Goal: Task Accomplishment & Management: Manage account settings

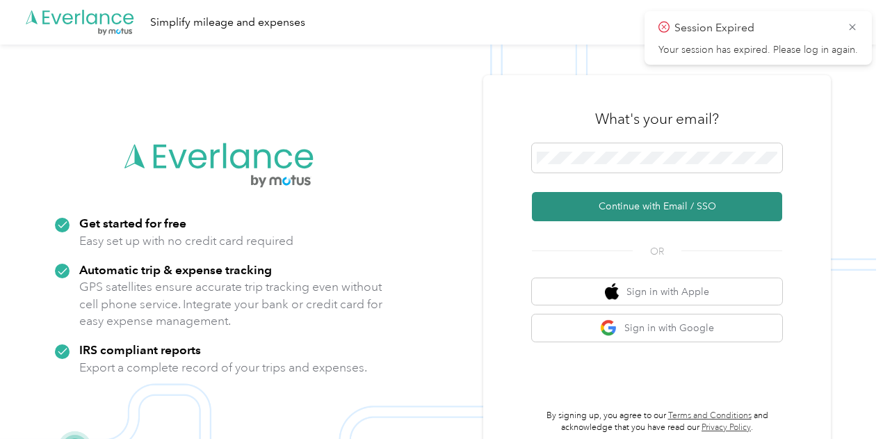
click at [690, 214] on button "Continue with Email / SSO" at bounding box center [657, 206] width 250 height 29
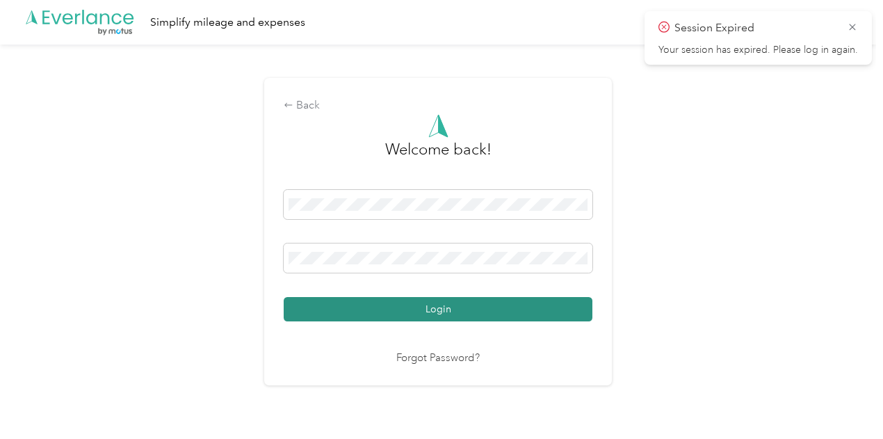
click at [395, 303] on button "Login" at bounding box center [438, 309] width 309 height 24
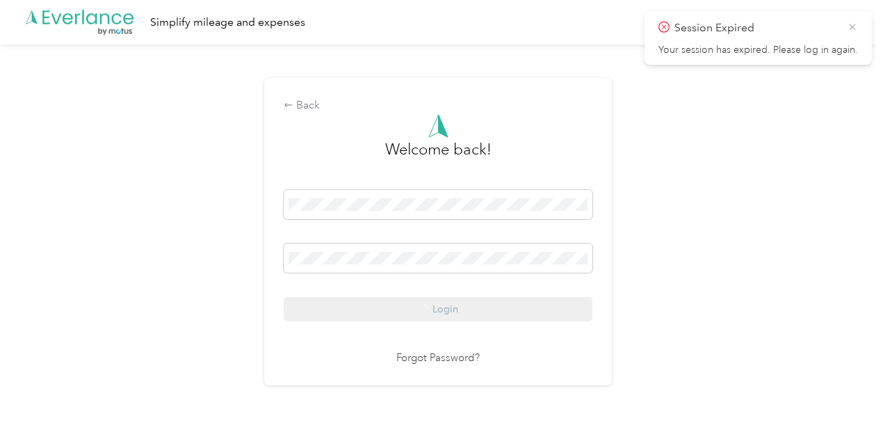
click at [851, 23] on icon at bounding box center [852, 27] width 11 height 13
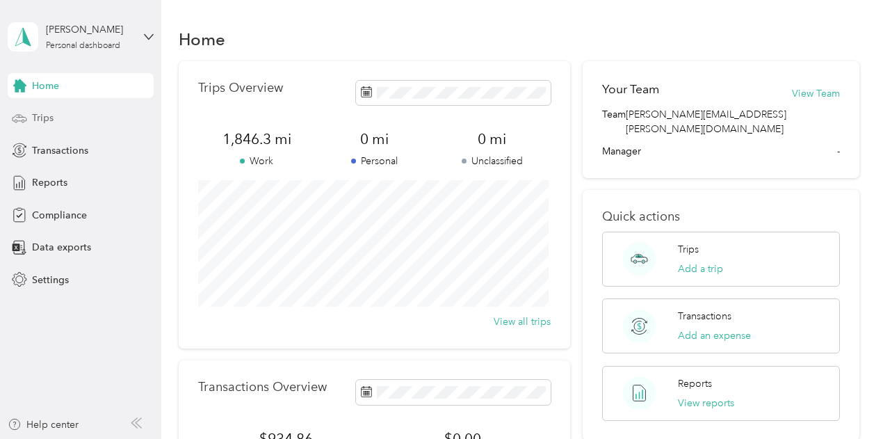
click at [51, 115] on span "Trips" at bounding box center [43, 118] width 22 height 15
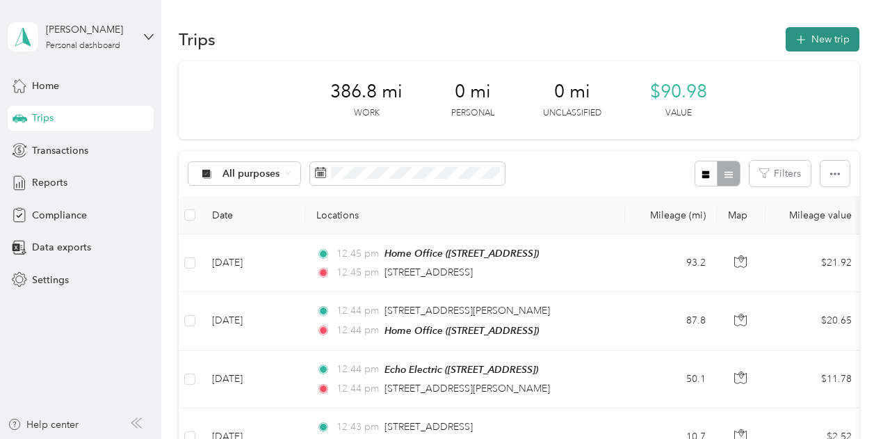
click at [810, 32] on button "New trip" at bounding box center [822, 39] width 74 height 24
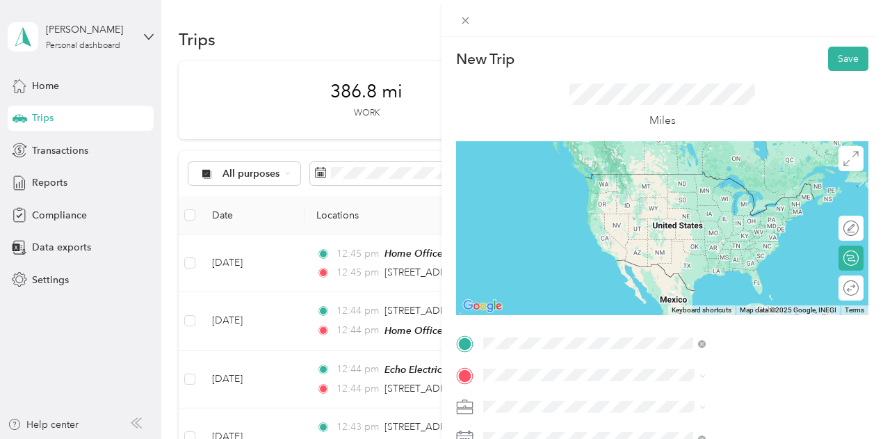
click at [678, 194] on span "[STREET_ADDRESS]" at bounding box center [700, 194] width 88 height 12
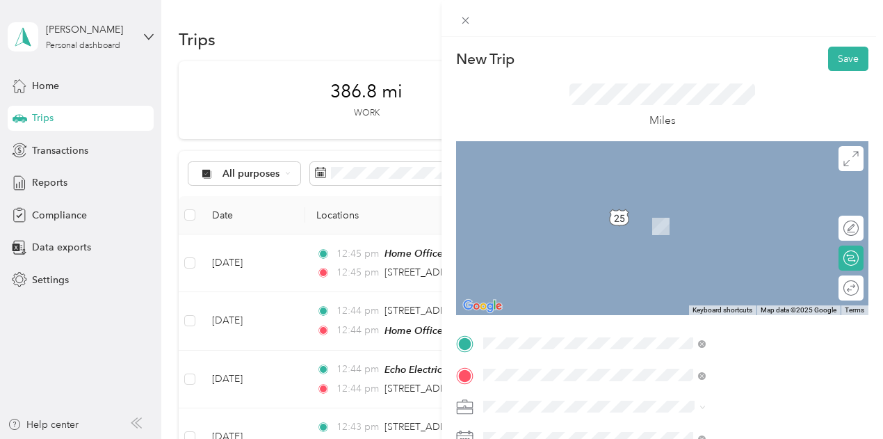
click at [728, 319] on div "TEAM Echo Electric" at bounding box center [710, 310] width 108 height 17
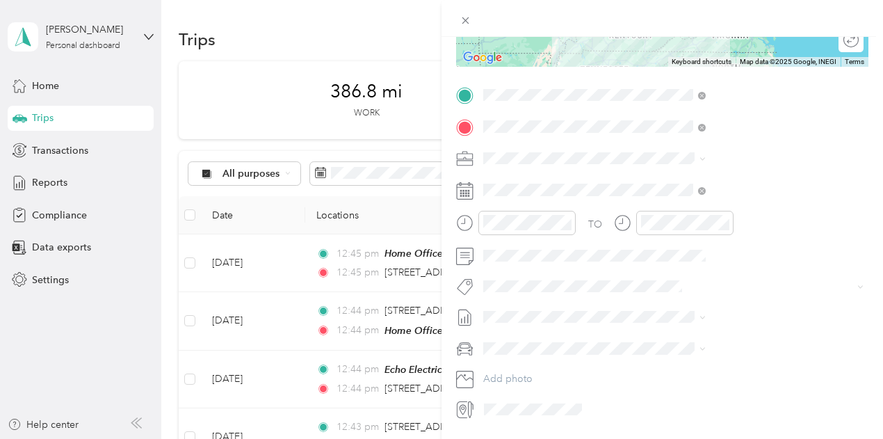
scroll to position [278, 0]
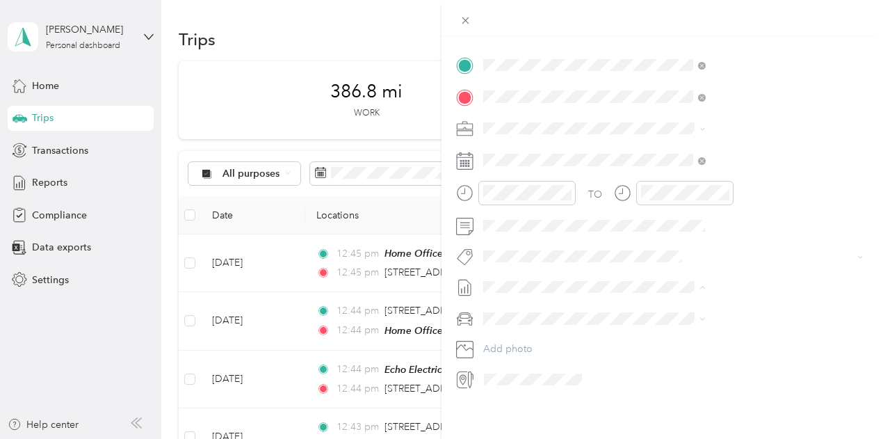
click at [661, 329] on span "[DATE]" at bounding box center [645, 332] width 31 height 15
click at [670, 309] on span at bounding box center [673, 318] width 390 height 22
click at [673, 337] on span "Ford F150" at bounding box center [658, 342] width 46 height 12
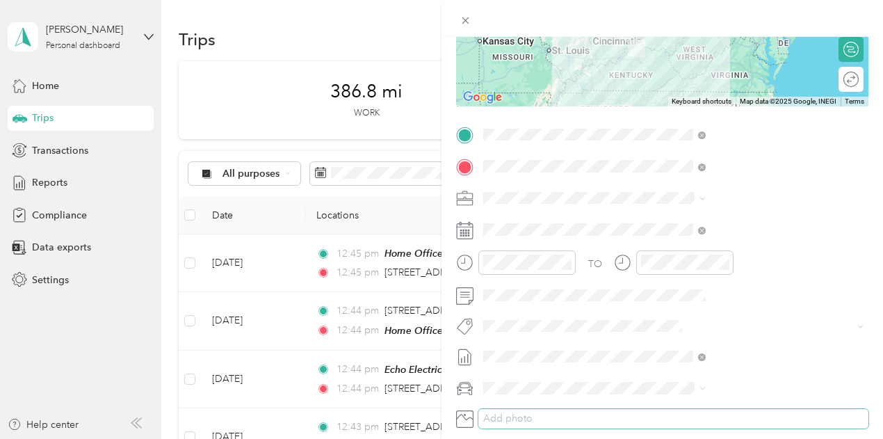
scroll to position [139, 0]
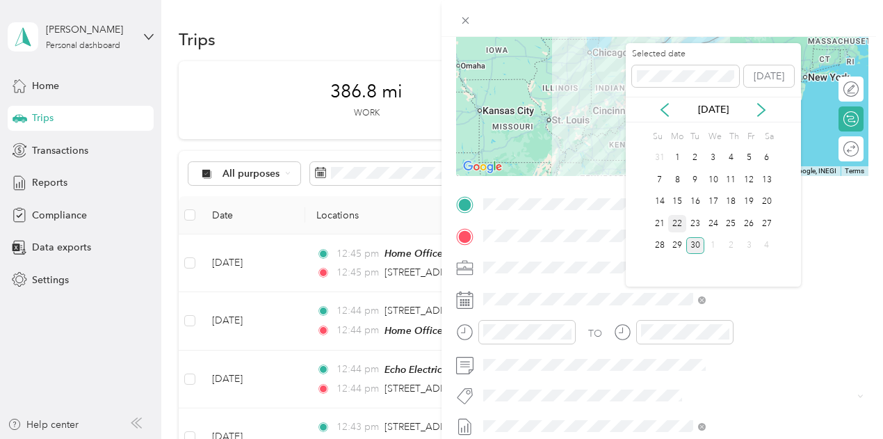
click at [676, 223] on div "22" at bounding box center [677, 223] width 18 height 17
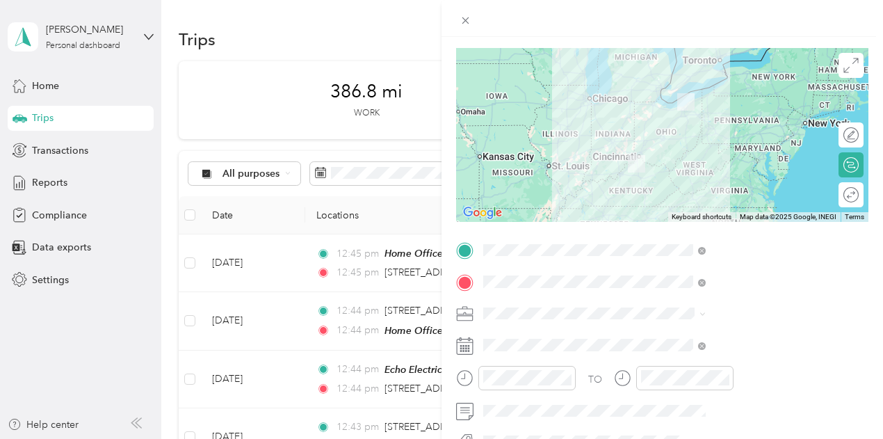
scroll to position [13, 0]
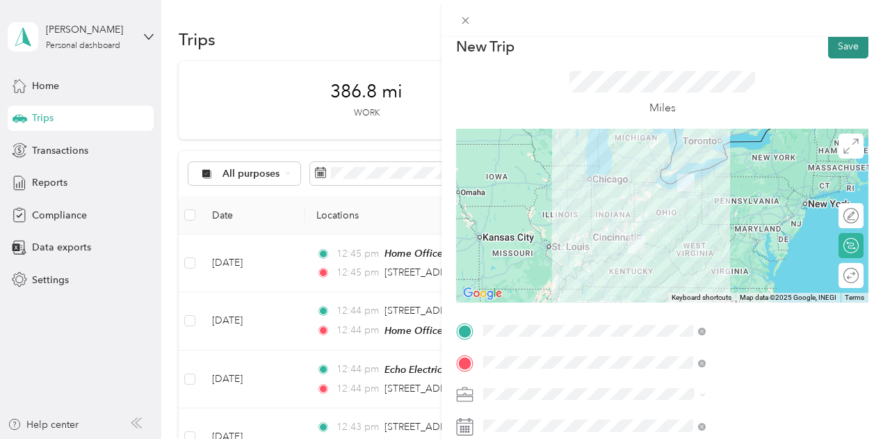
click at [833, 43] on button "Save" at bounding box center [848, 46] width 40 height 24
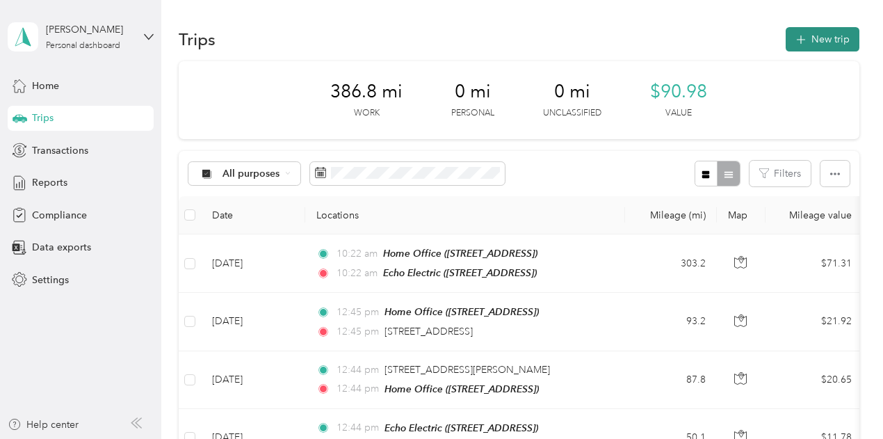
click at [820, 31] on button "New trip" at bounding box center [822, 39] width 74 height 24
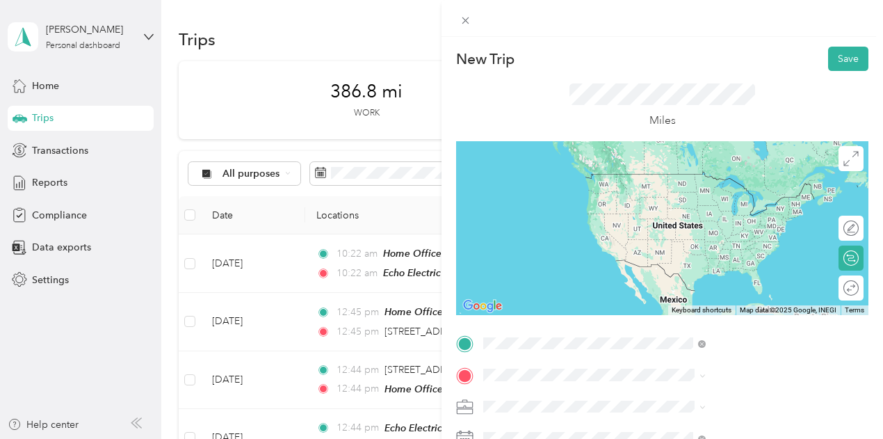
click at [726, 250] on span "33210 Lakeland Blvd, 44095, Eastlake, OH" at bounding box center [700, 253] width 88 height 12
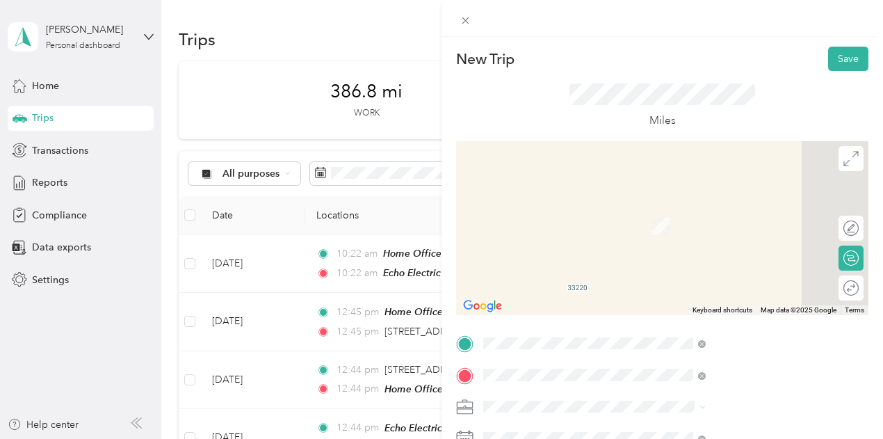
click at [703, 234] on div "Home Office 709 N Main St, 41097, Williamstown, KY, United States" at bounding box center [700, 218] width 88 height 29
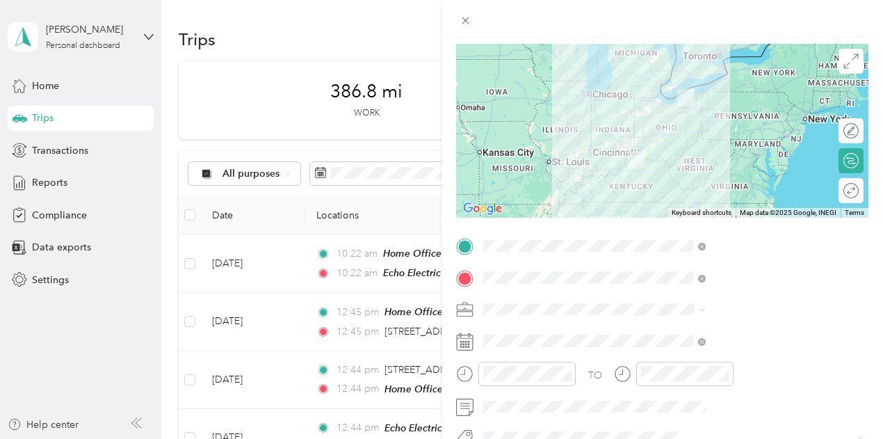
scroll to position [209, 0]
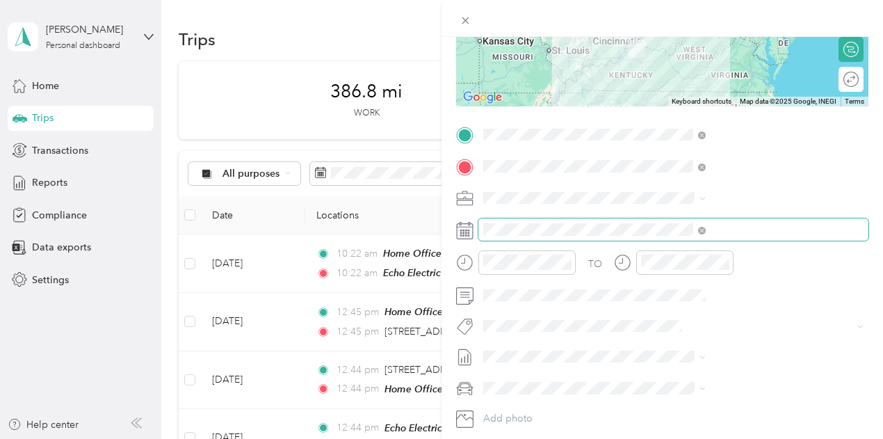
click at [714, 221] on span at bounding box center [673, 229] width 390 height 22
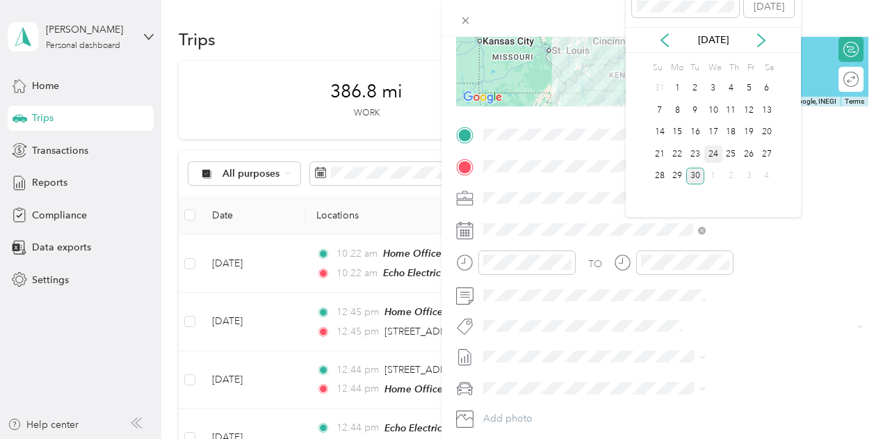
click at [716, 150] on div "24" at bounding box center [713, 153] width 18 height 17
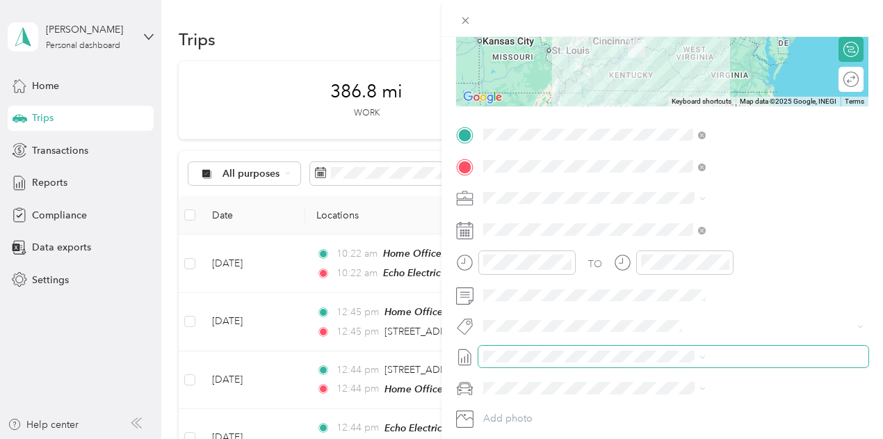
click at [674, 366] on span at bounding box center [673, 356] width 390 height 22
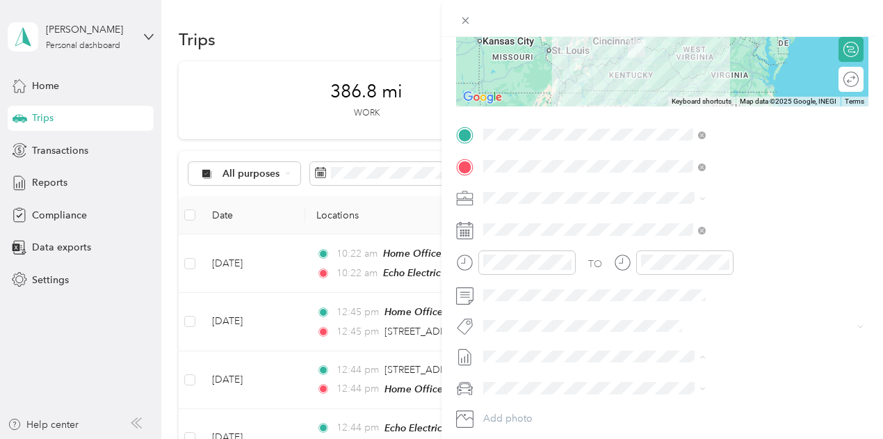
click at [661, 406] on span "[DATE]" at bounding box center [645, 401] width 31 height 15
click at [670, 379] on span at bounding box center [673, 388] width 390 height 22
click at [671, 408] on span "Ford F150" at bounding box center [658, 412] width 46 height 12
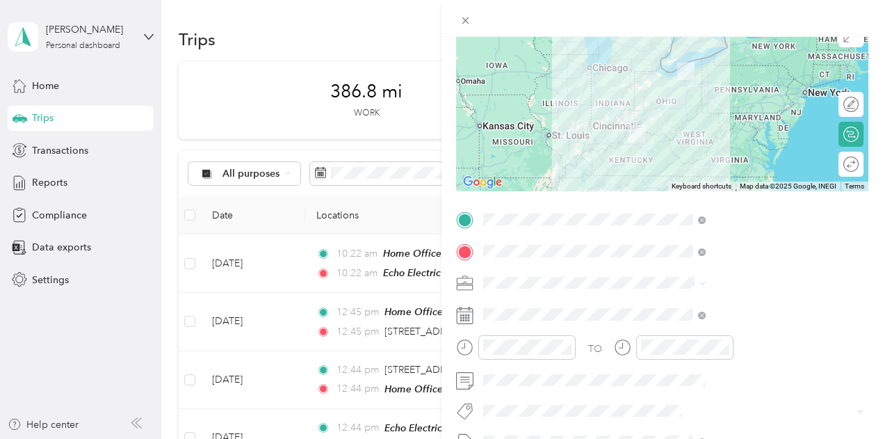
scroll to position [0, 0]
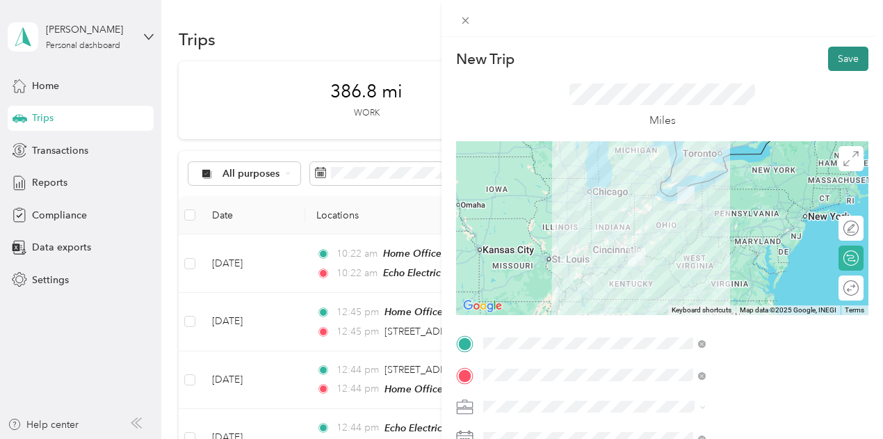
click at [838, 54] on button "Save" at bounding box center [848, 59] width 40 height 24
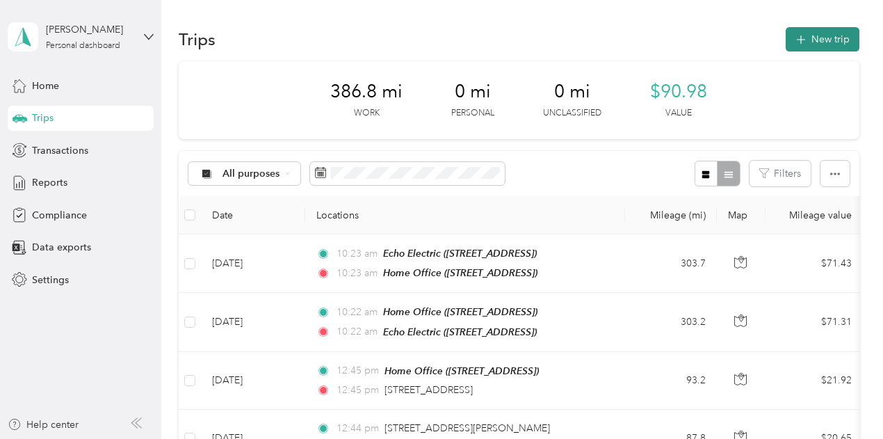
click at [820, 33] on button "New trip" at bounding box center [822, 39] width 74 height 24
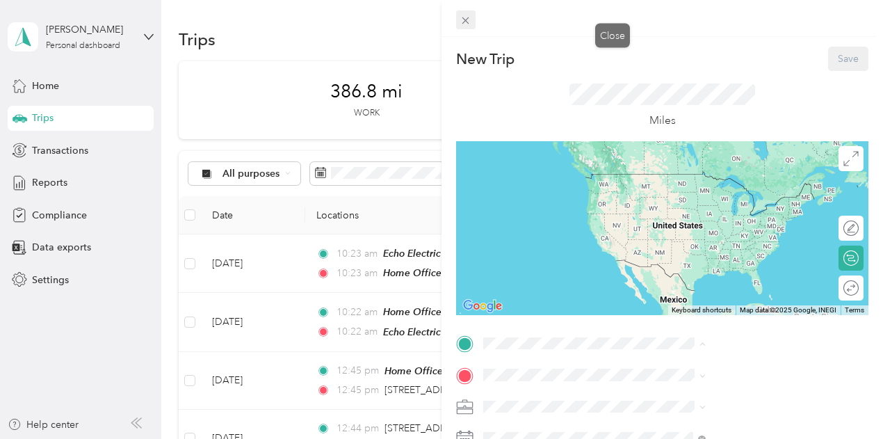
click at [471, 23] on icon at bounding box center [465, 21] width 12 height 12
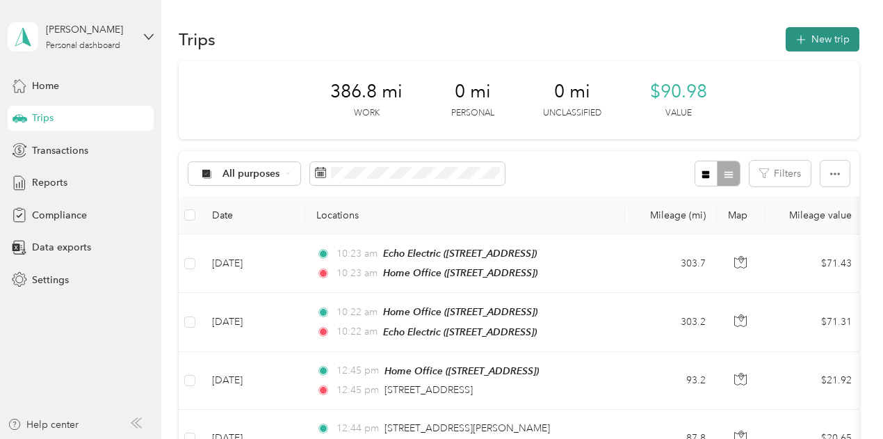
click at [815, 33] on button "New trip" at bounding box center [822, 39] width 74 height 24
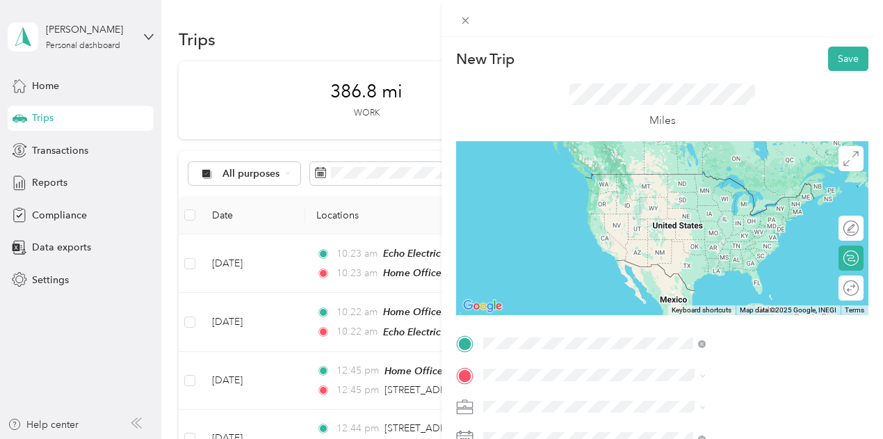
click at [726, 195] on span "709 N Main St, 41097, Williamstown, KY, United States" at bounding box center [700, 194] width 88 height 12
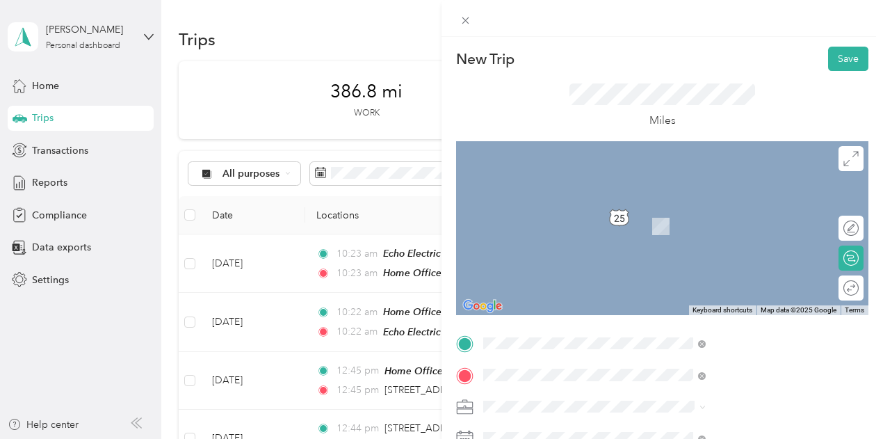
click at [744, 279] on span "4620 Reading Rd, 45229, Cincinnati , OH" at bounding box center [700, 285] width 88 height 12
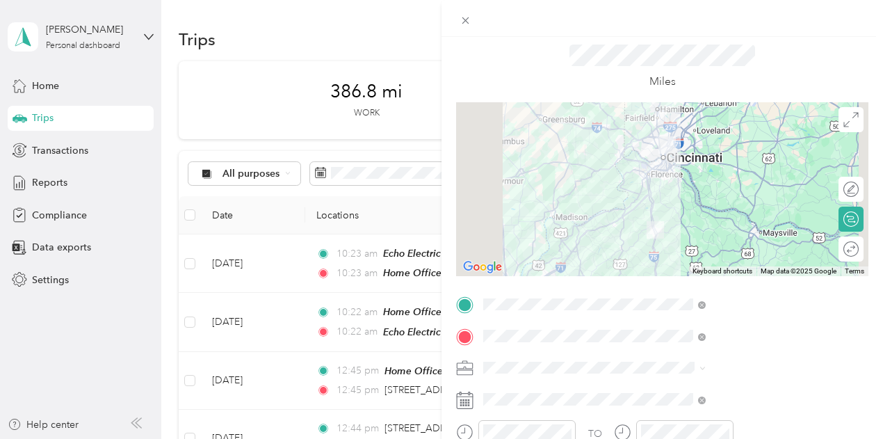
scroll to position [139, 0]
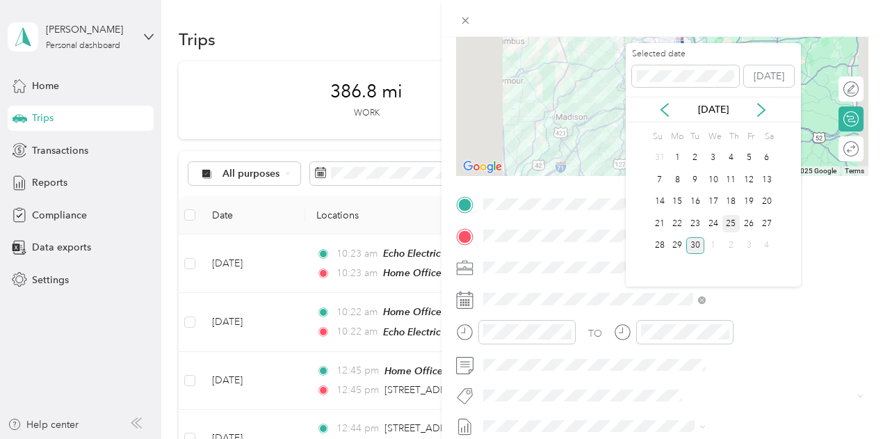
click at [731, 220] on div "25" at bounding box center [731, 223] width 18 height 17
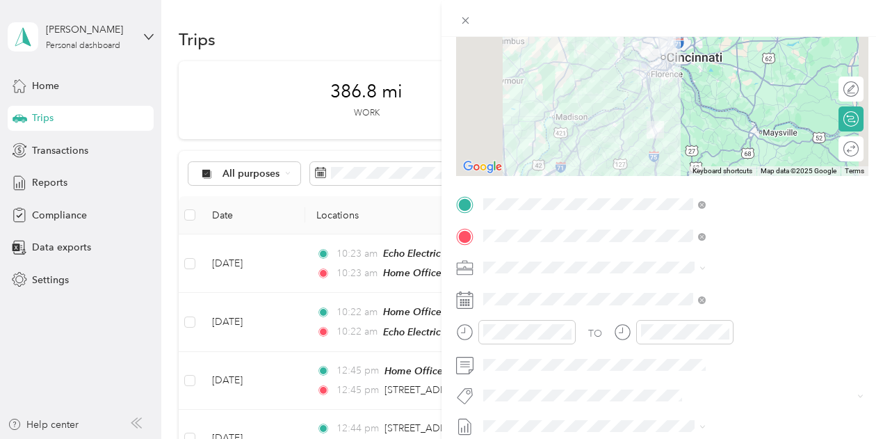
click at [858, 146] on div "Round trip" at bounding box center [858, 149] width 0 height 15
click at [831, 148] on div at bounding box center [837, 148] width 13 height 13
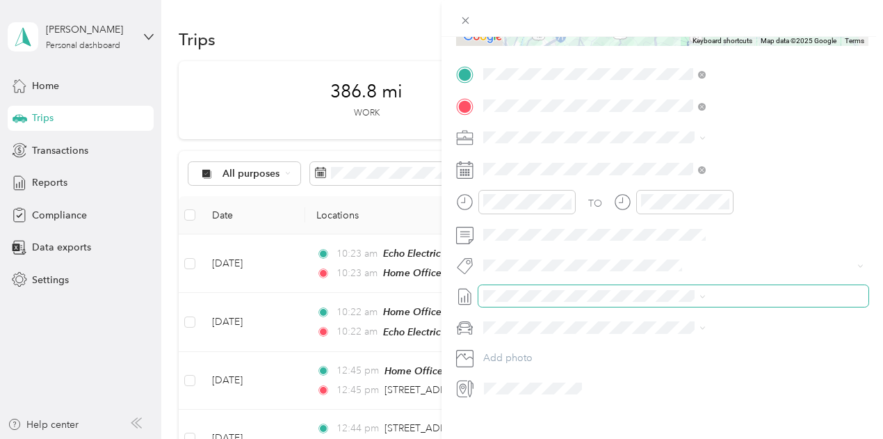
scroll to position [278, 0]
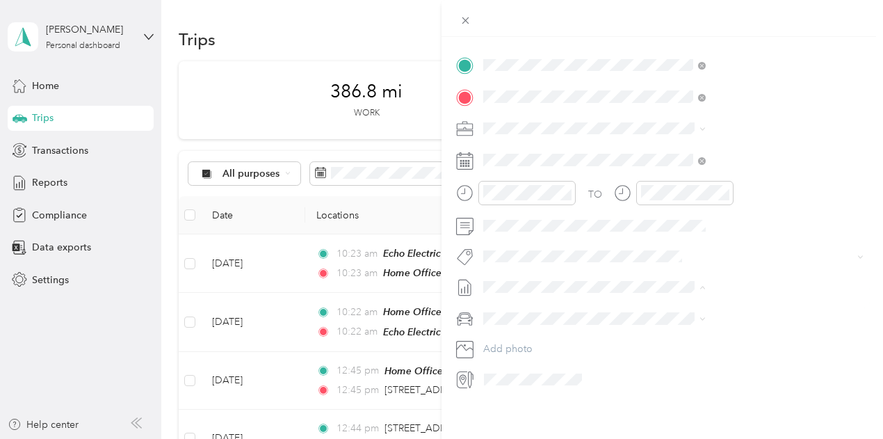
click at [712, 333] on span "September 2025 Draft" at bounding box center [741, 332] width 213 height 13
click at [671, 311] on span at bounding box center [673, 318] width 390 height 22
click at [671, 347] on li "Ford F150" at bounding box center [742, 342] width 232 height 24
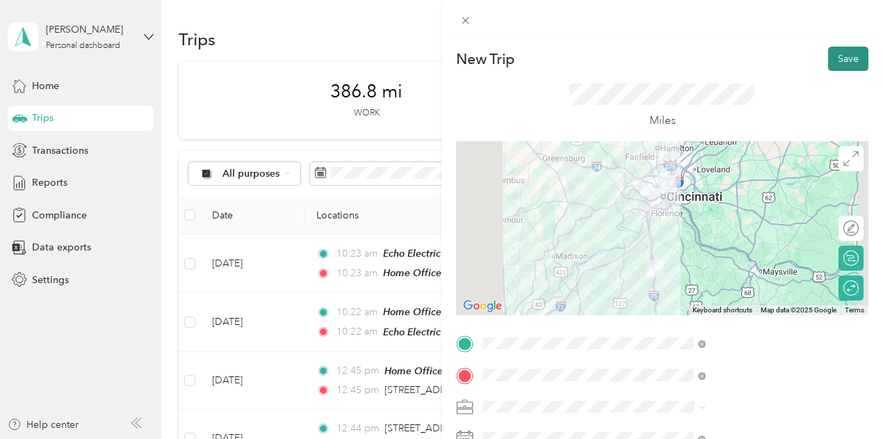
click at [834, 59] on button "Save" at bounding box center [848, 59] width 40 height 24
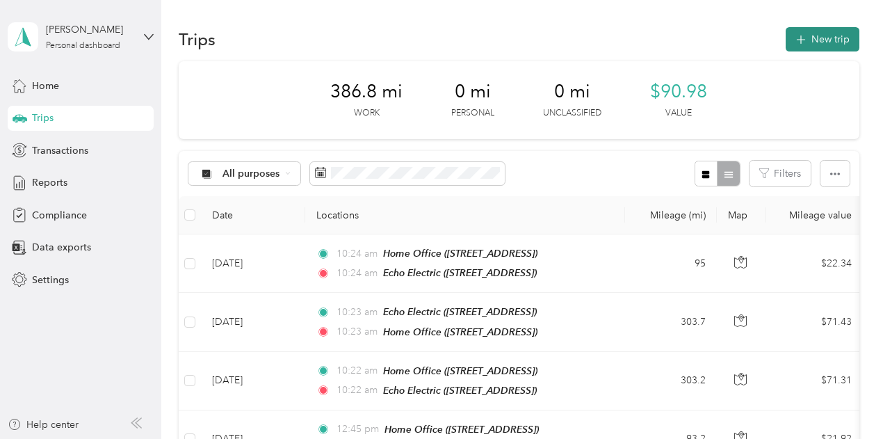
click at [805, 35] on button "New trip" at bounding box center [822, 39] width 74 height 24
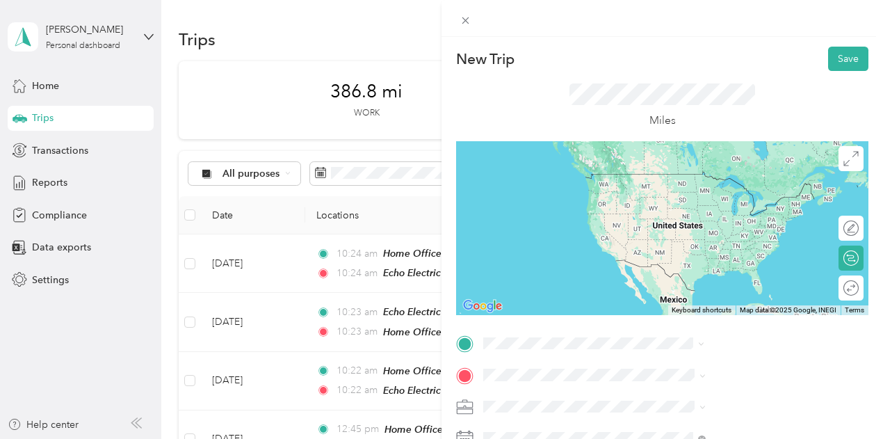
click at [696, 187] on div "Home Office 709 N Main St, 41097, Williamstown, KY, United States" at bounding box center [700, 186] width 88 height 29
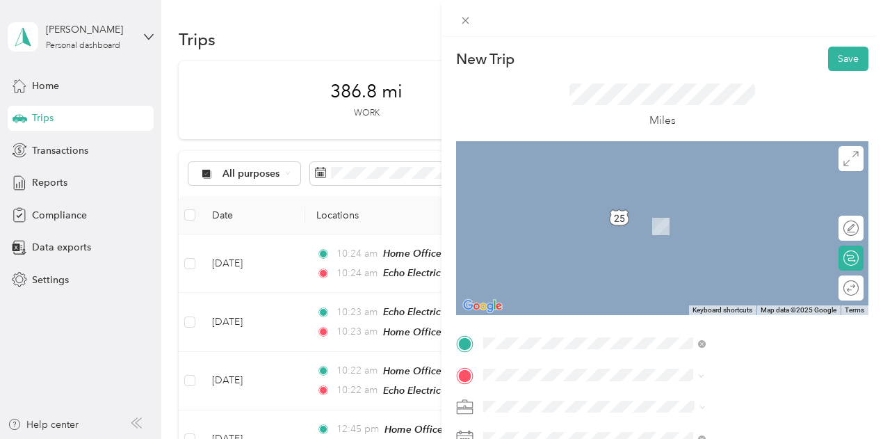
click at [721, 216] on strong "Echo Electric" at bounding box center [734, 212] width 60 height 13
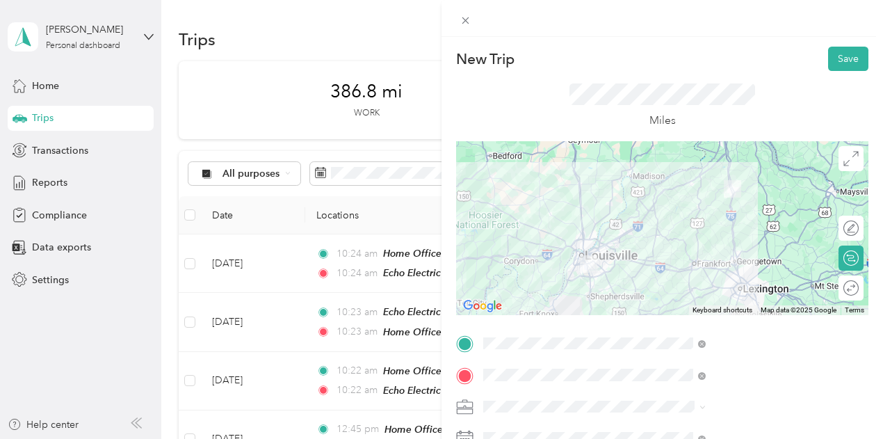
click at [858, 291] on div "Round trip" at bounding box center [858, 288] width 0 height 15
click at [831, 284] on div at bounding box center [837, 287] width 13 height 13
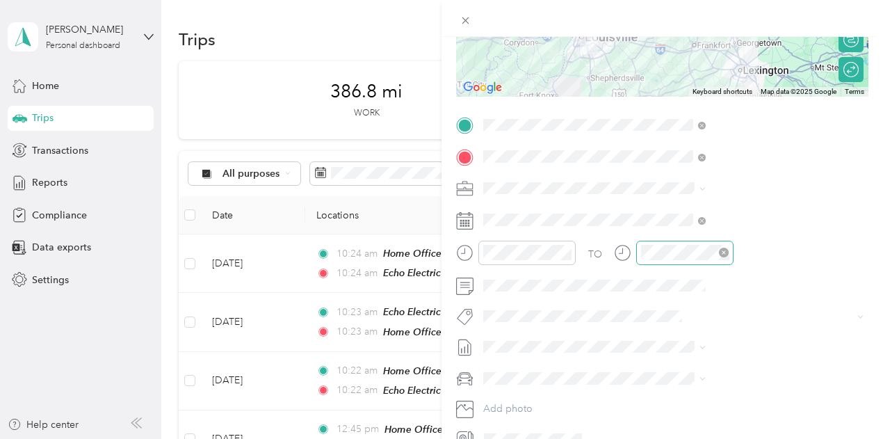
scroll to position [278, 0]
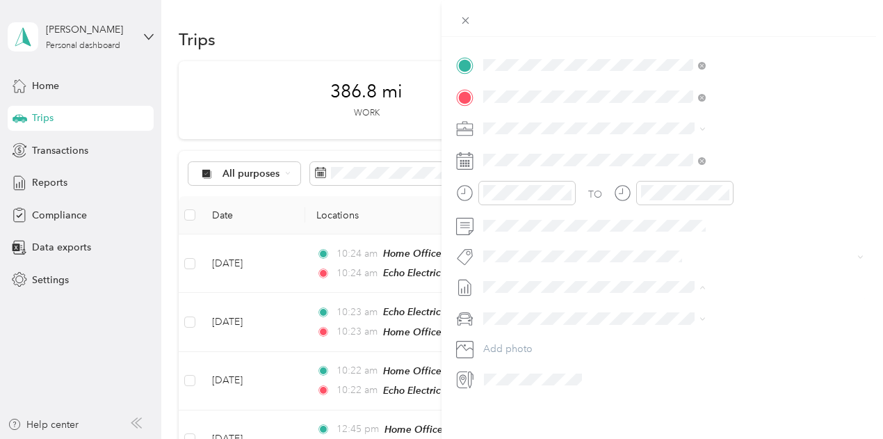
click at [661, 326] on span "[DATE]" at bounding box center [645, 332] width 31 height 15
click at [660, 343] on span "Ford F150" at bounding box center [658, 342] width 46 height 12
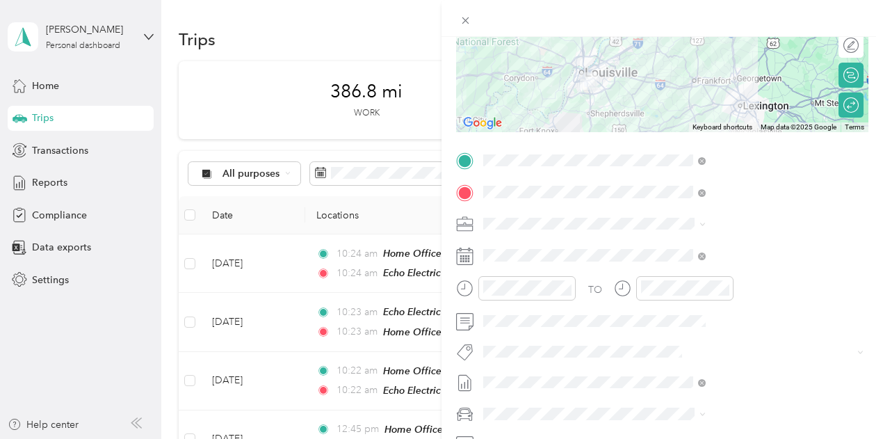
scroll to position [0, 0]
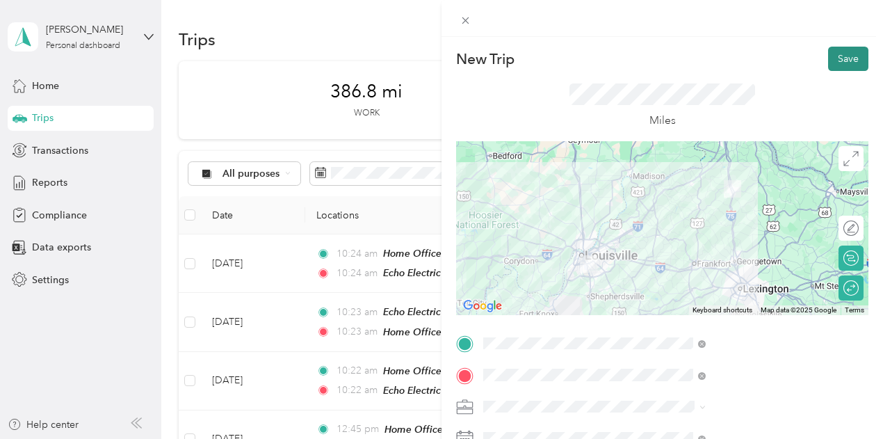
click at [833, 64] on button "Save" at bounding box center [848, 59] width 40 height 24
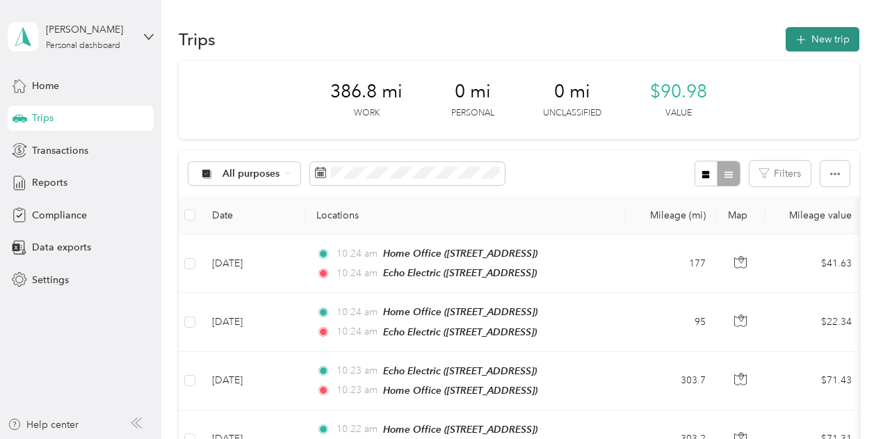
click at [815, 32] on button "New trip" at bounding box center [822, 39] width 74 height 24
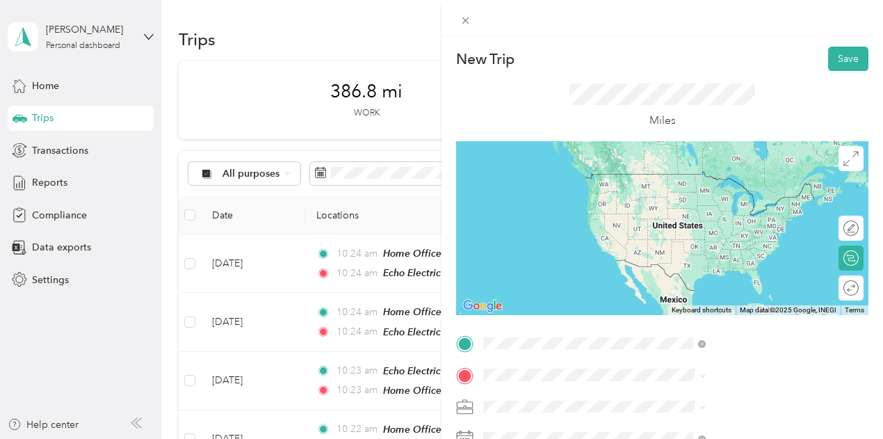
click at [709, 200] on span "709 N Main St, 41097, Williamstown, KY, United States" at bounding box center [700, 194] width 88 height 12
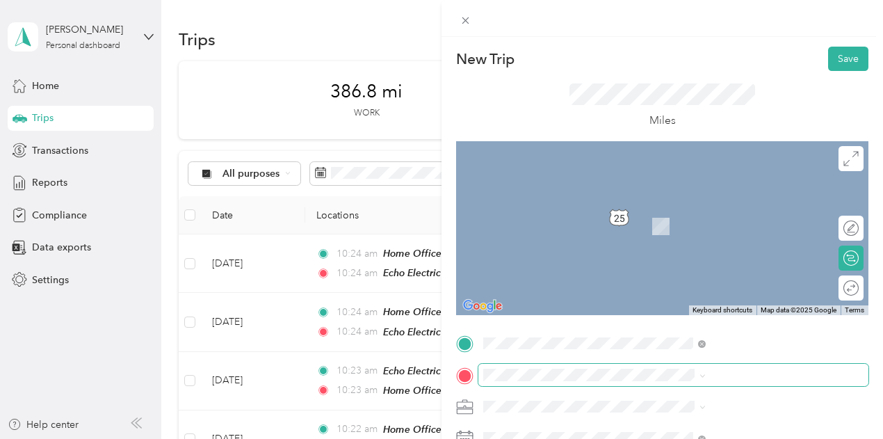
click at [651, 367] on span at bounding box center [673, 375] width 390 height 22
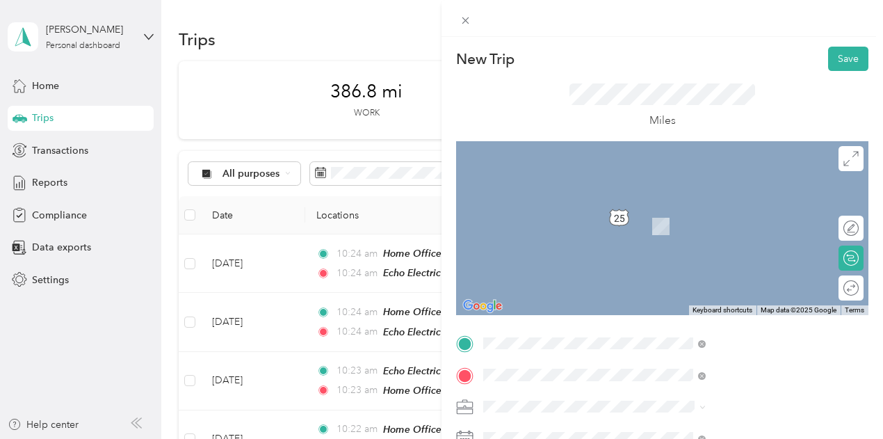
click at [709, 225] on span "996 Contract St, 40505, Lexington, KY" at bounding box center [700, 231] width 88 height 12
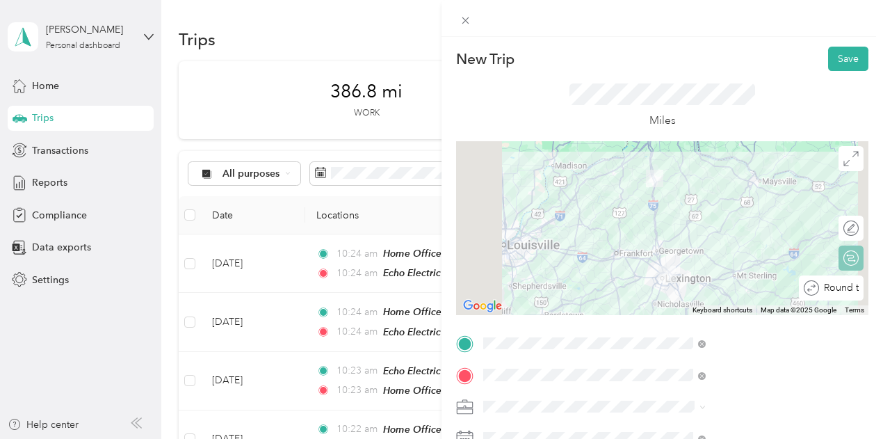
click at [882, 286] on div at bounding box center [897, 288] width 0 height 15
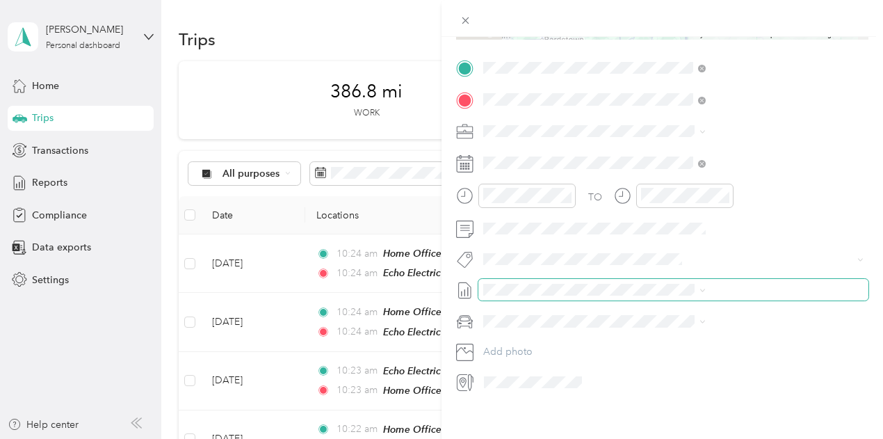
scroll to position [278, 0]
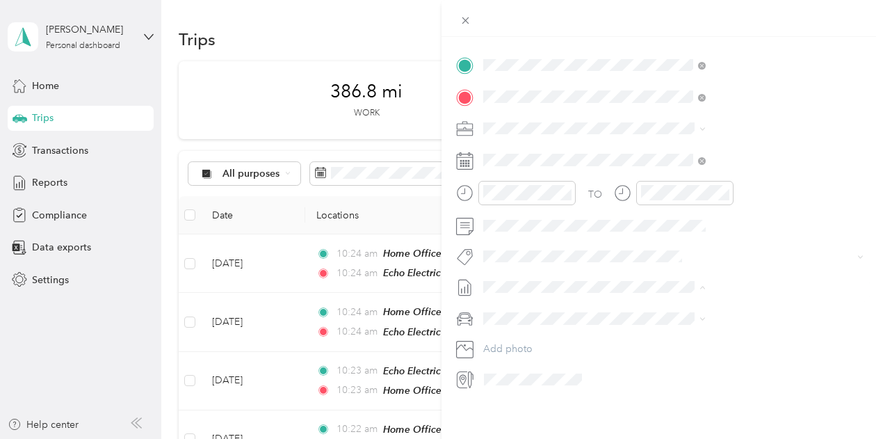
click at [661, 330] on span "[DATE]" at bounding box center [645, 332] width 31 height 15
click at [663, 345] on span "Ford F150" at bounding box center [658, 342] width 46 height 12
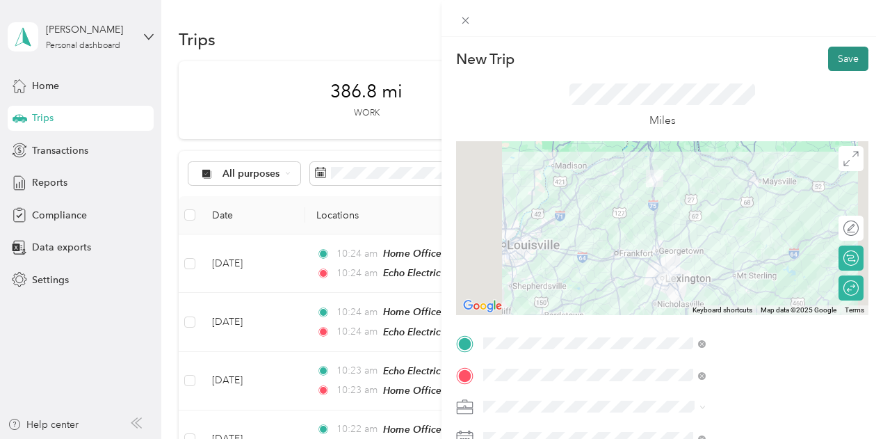
click at [844, 57] on button "Save" at bounding box center [848, 59] width 40 height 24
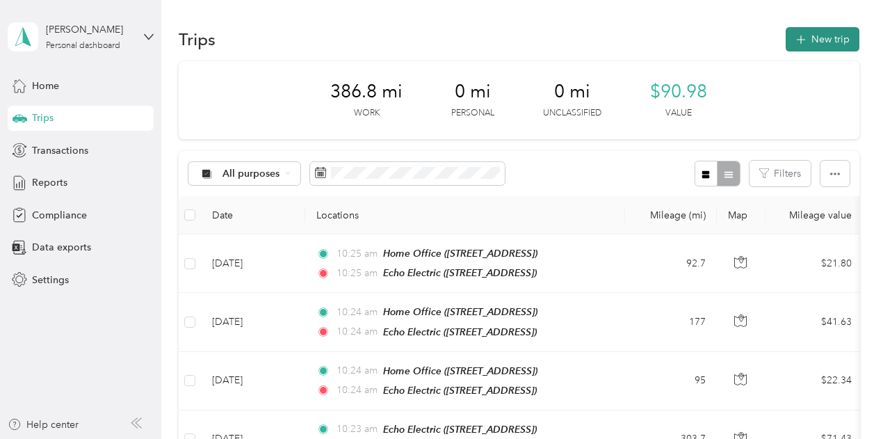
click at [819, 47] on button "New trip" at bounding box center [822, 39] width 74 height 24
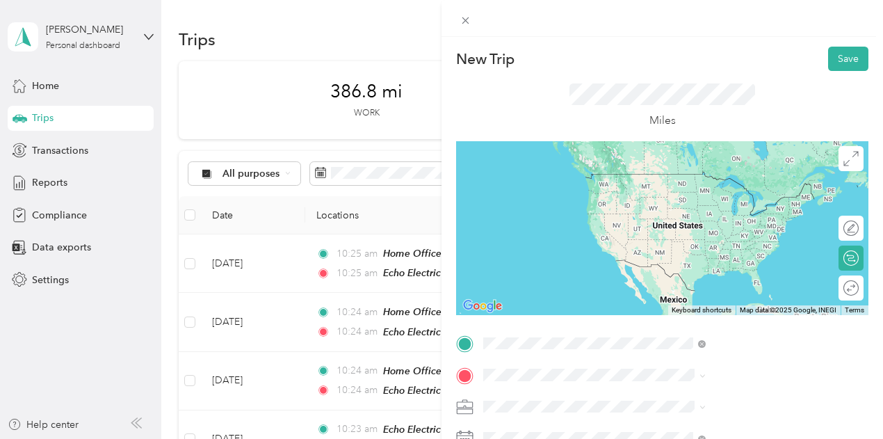
click at [709, 188] on span "709 N Main St, 41097, Williamstown, KY, United States" at bounding box center [700, 194] width 88 height 12
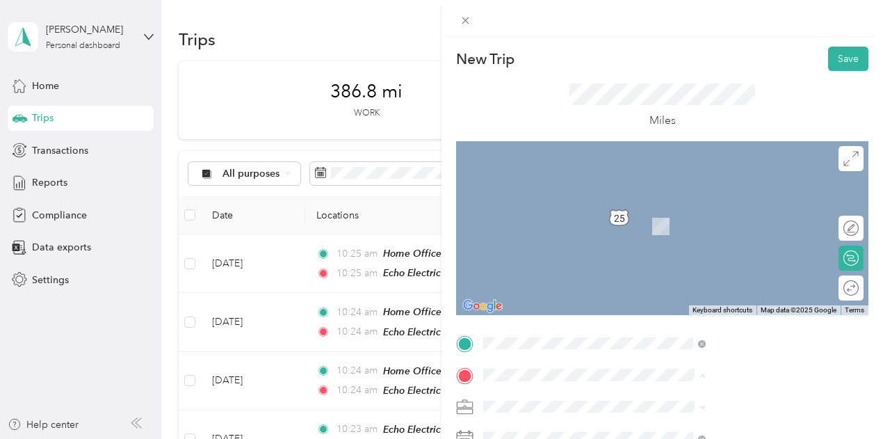
click at [692, 257] on span "1000 Old Brunerstown Road Shelbyville, Kentucky 40065, United States" at bounding box center [725, 259] width 139 height 13
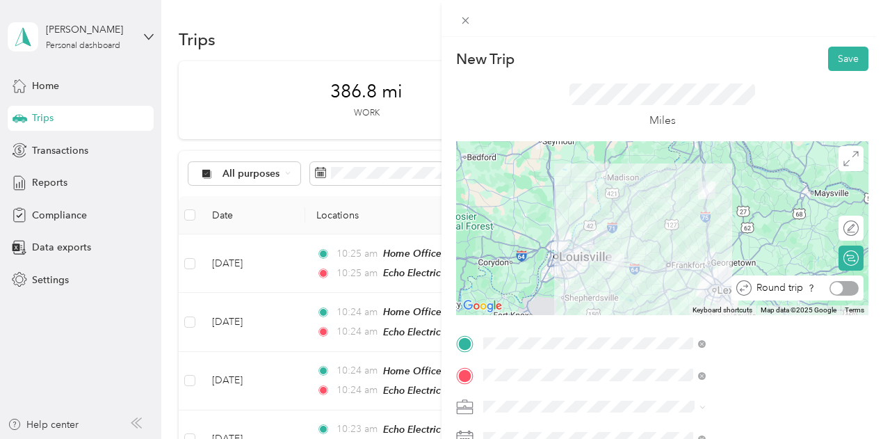
click at [831, 288] on div at bounding box center [837, 287] width 13 height 13
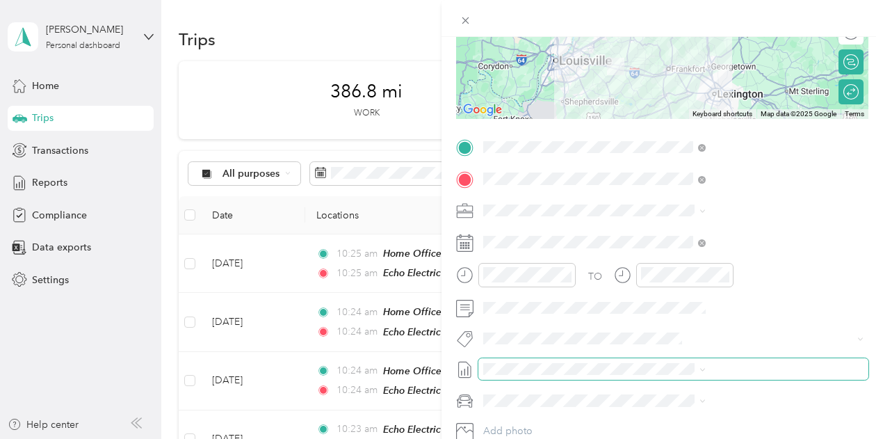
scroll to position [209, 0]
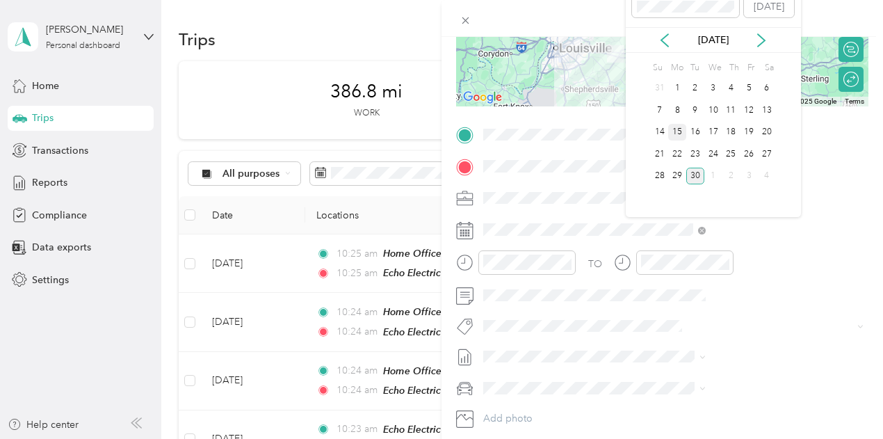
click at [684, 129] on div "15" at bounding box center [677, 132] width 18 height 17
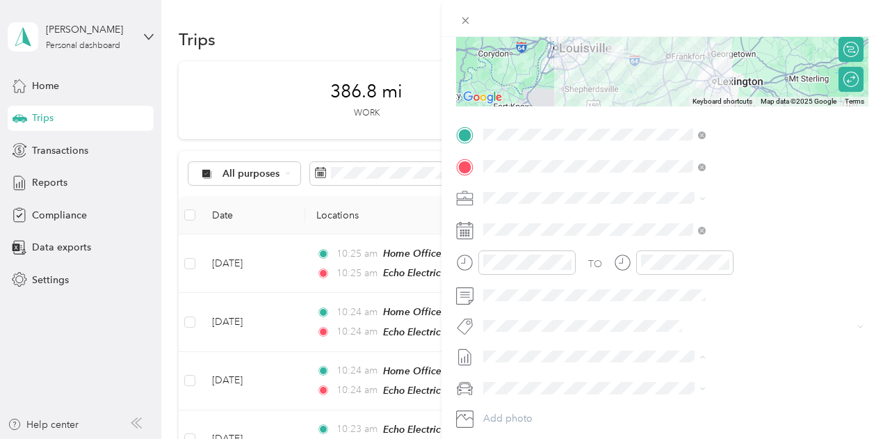
click at [661, 404] on span "[DATE]" at bounding box center [645, 401] width 31 height 15
click at [667, 379] on span at bounding box center [673, 388] width 390 height 22
click at [667, 409] on span "Ford F150" at bounding box center [658, 412] width 46 height 12
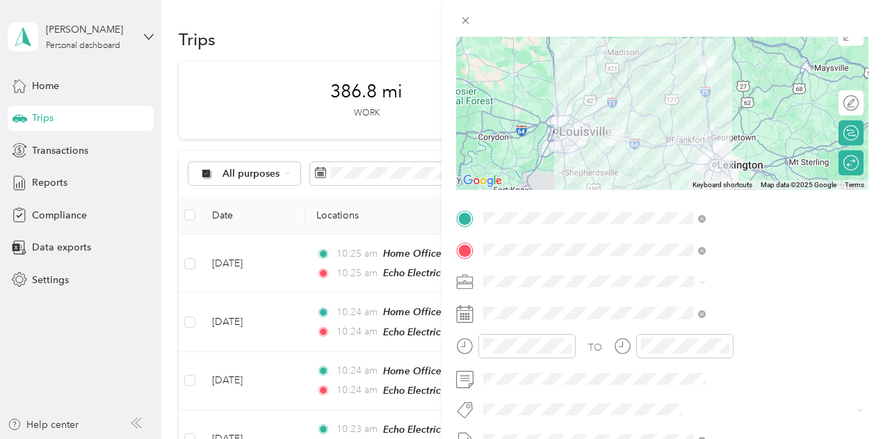
scroll to position [0, 0]
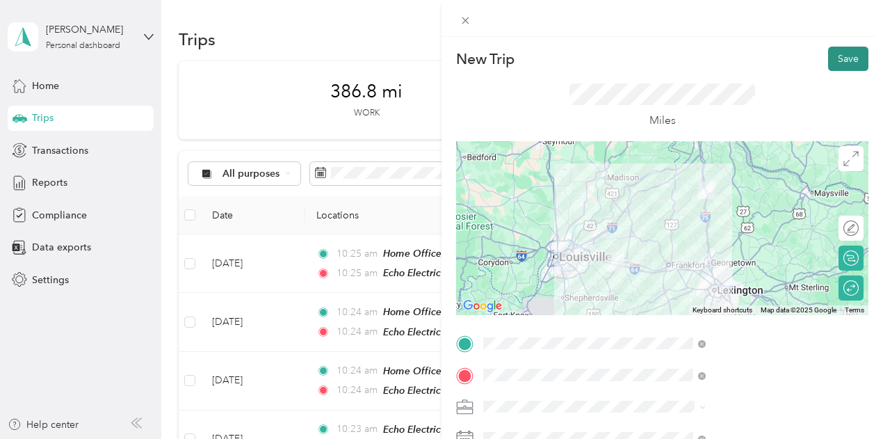
click at [837, 58] on button "Save" at bounding box center [848, 59] width 40 height 24
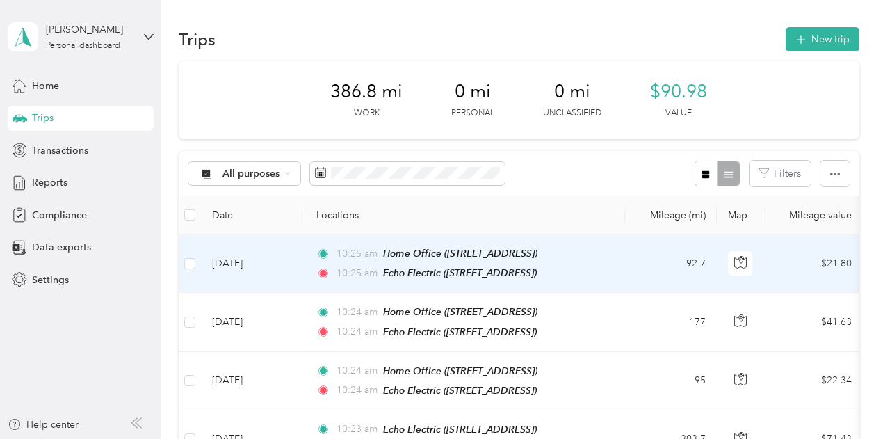
click at [671, 270] on td "92.7" at bounding box center [671, 263] width 92 height 58
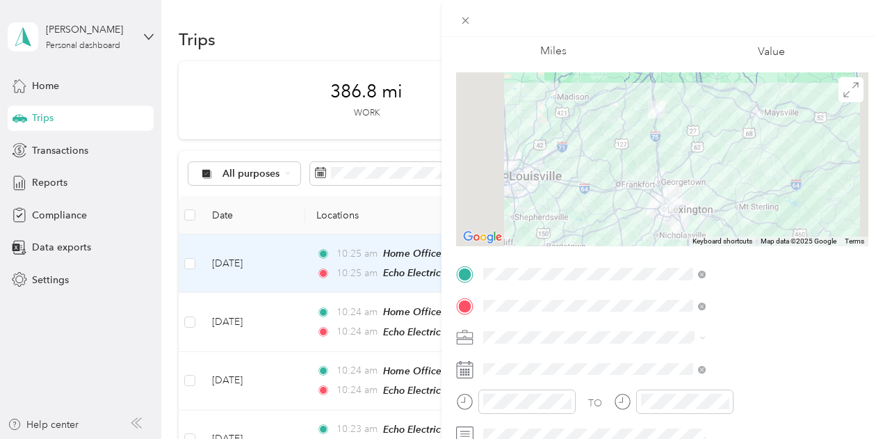
scroll to position [139, 0]
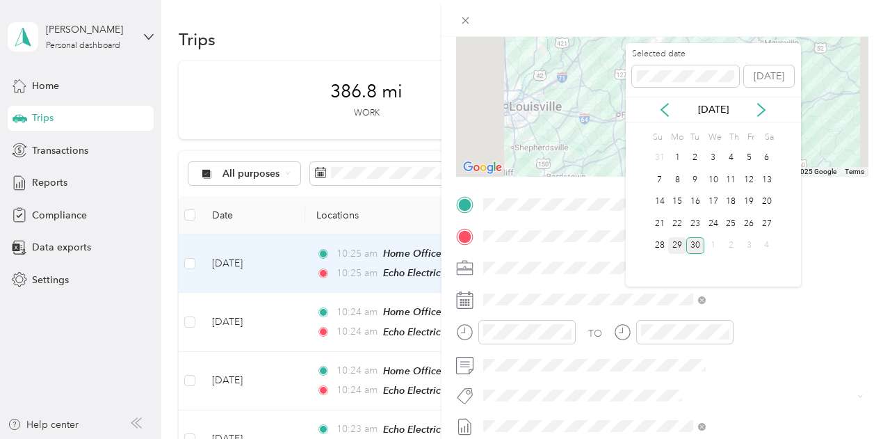
click at [678, 247] on div "29" at bounding box center [677, 245] width 18 height 17
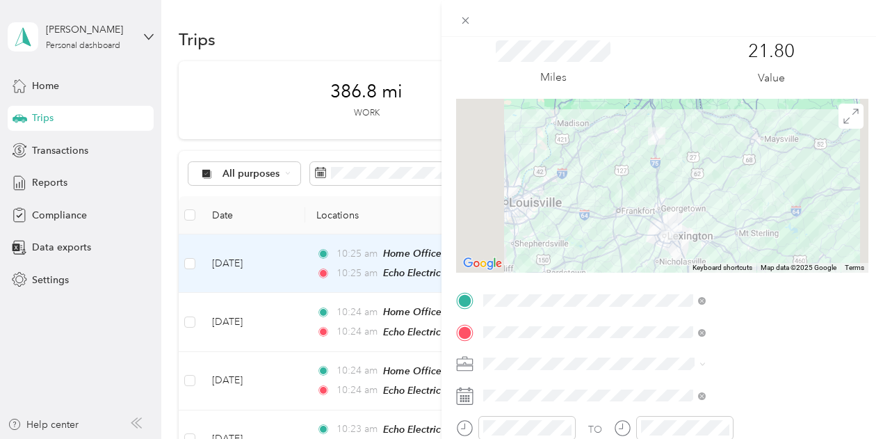
scroll to position [0, 0]
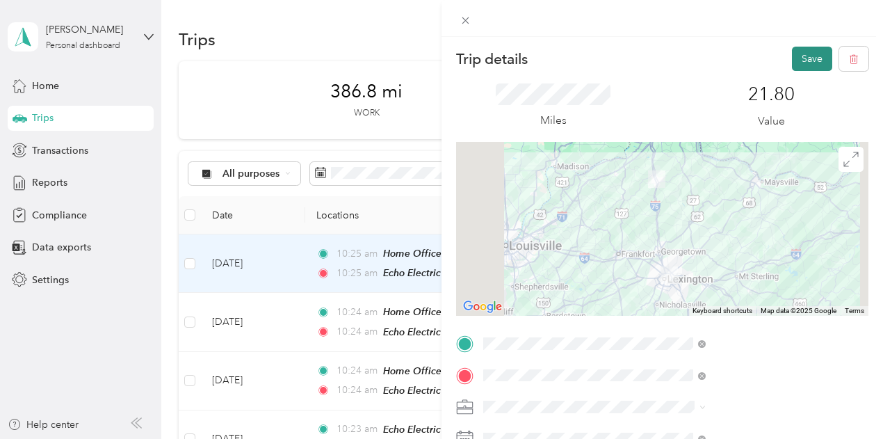
click at [792, 58] on button "Save" at bounding box center [812, 59] width 40 height 24
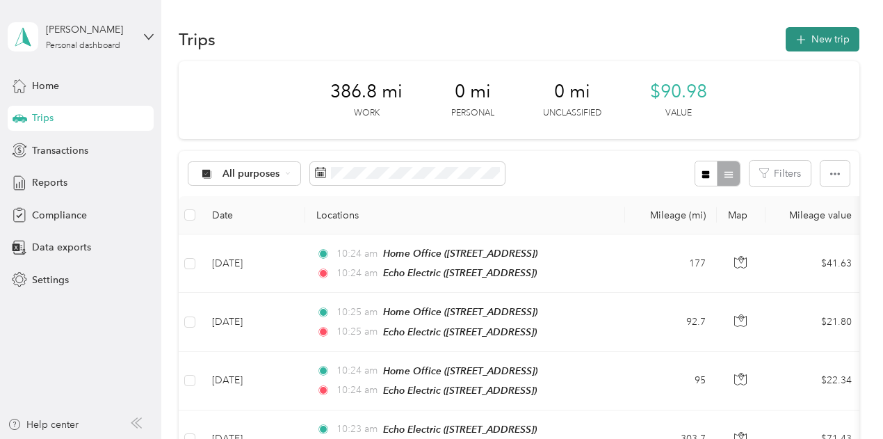
click at [815, 31] on button "New trip" at bounding box center [822, 39] width 74 height 24
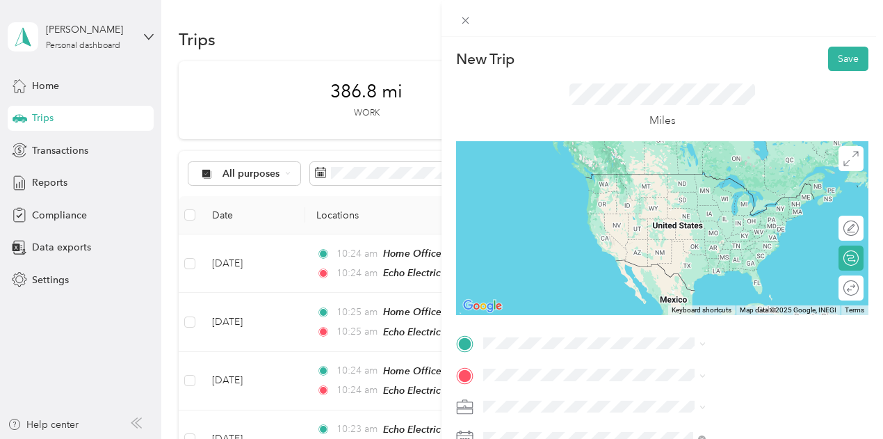
click at [712, 199] on div "Home Office 709 N Main St, 41097, Williamstown, KY, United States" at bounding box center [700, 186] width 88 height 29
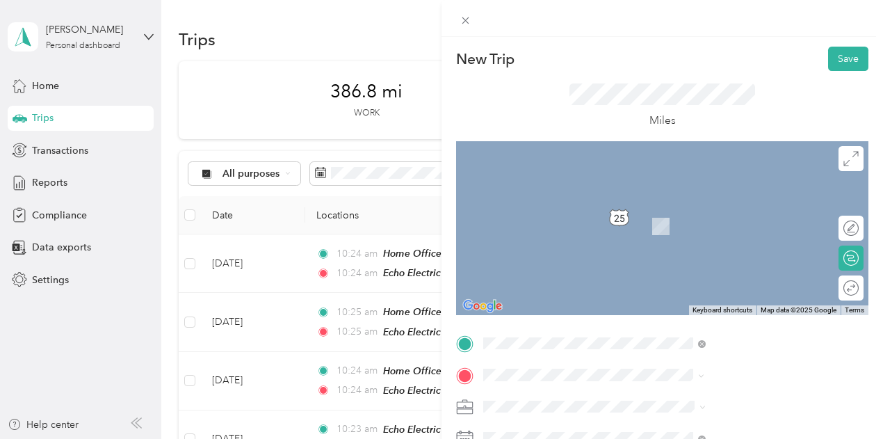
click at [718, 211] on span "100 Pin Oak Drive Somerset, Kentucky 42503, United States" at bounding box center [725, 205] width 139 height 13
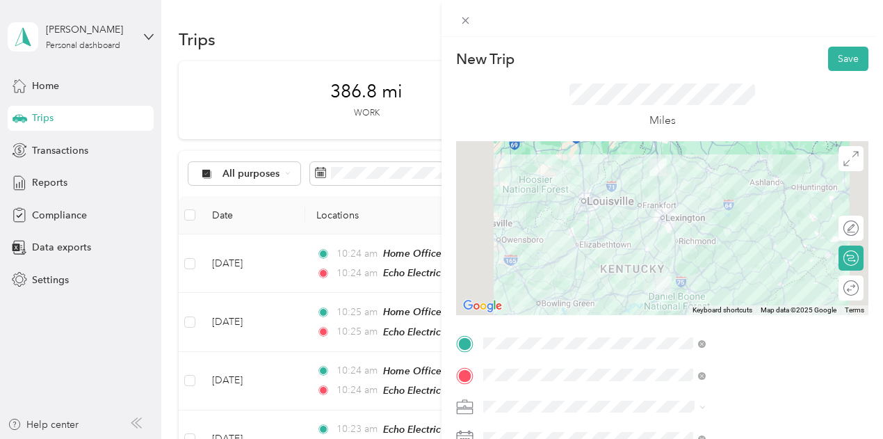
click at [841, 295] on div "Round trip" at bounding box center [850, 287] width 25 height 25
click at [831, 283] on div at bounding box center [837, 287] width 13 height 13
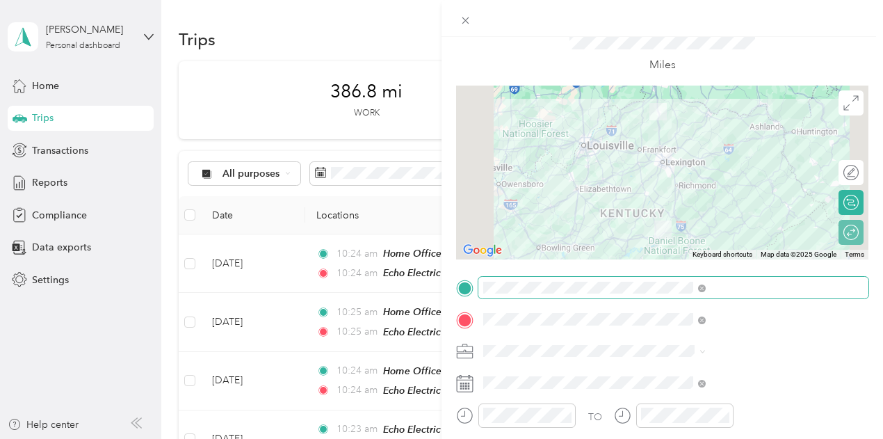
scroll to position [139, 0]
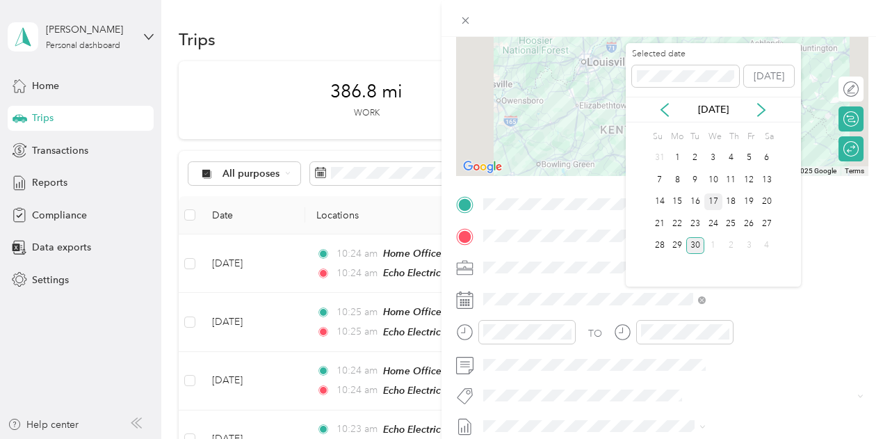
click at [717, 204] on div "17" at bounding box center [713, 201] width 18 height 17
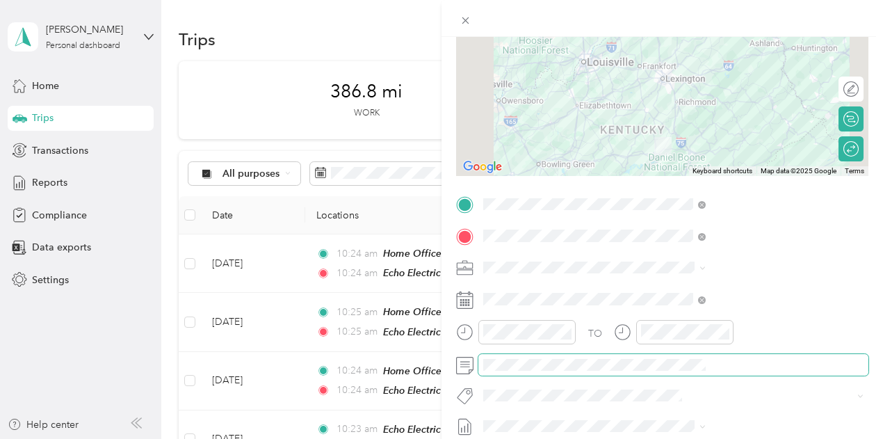
scroll to position [209, 0]
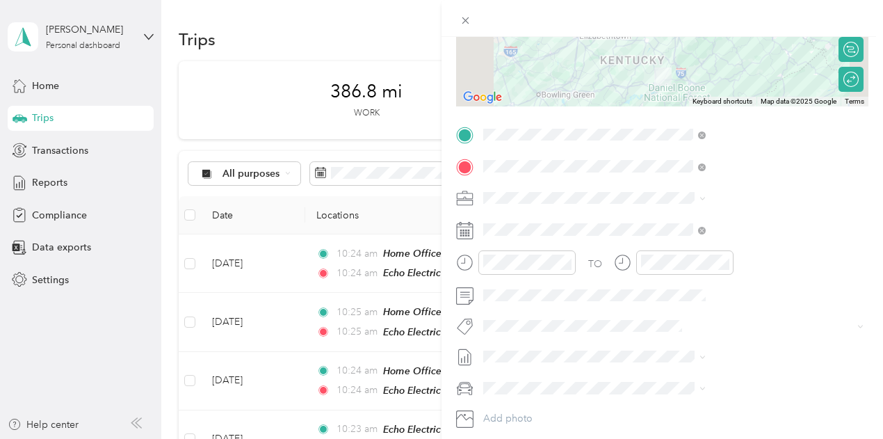
click at [661, 398] on span "[DATE]" at bounding box center [645, 400] width 31 height 15
click at [662, 403] on li "Ford F150" at bounding box center [742, 412] width 232 height 24
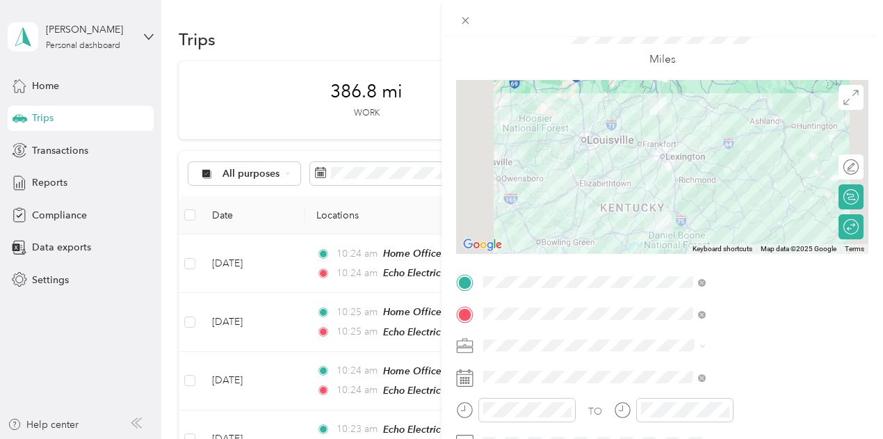
scroll to position [0, 0]
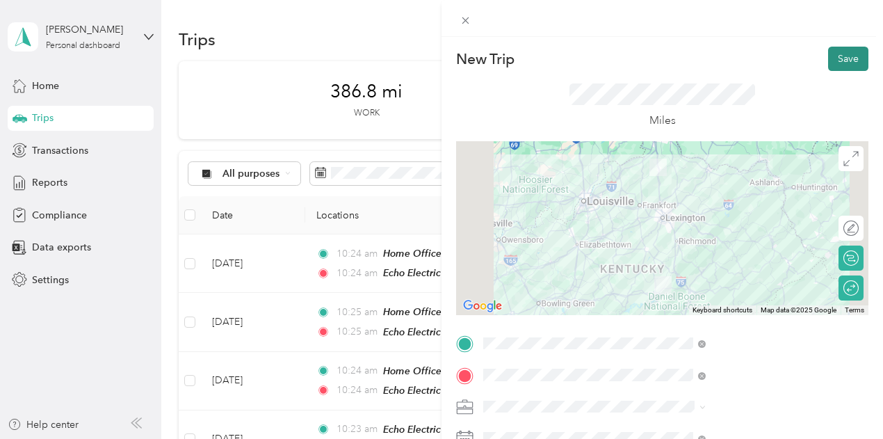
click at [838, 51] on button "Save" at bounding box center [848, 59] width 40 height 24
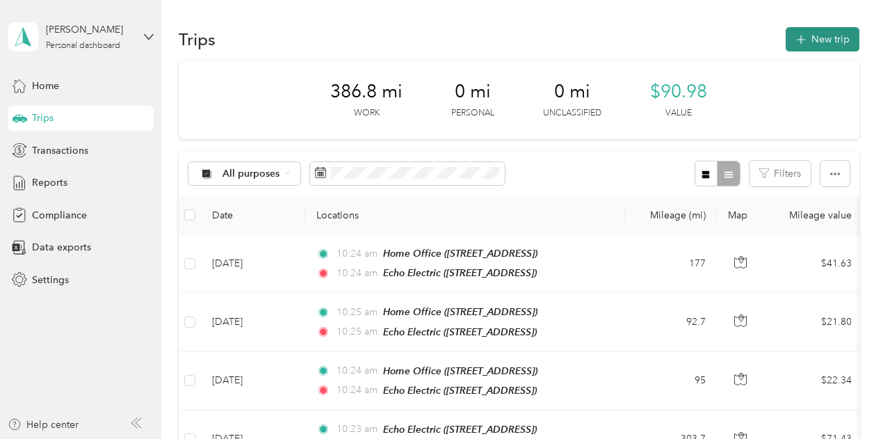
click at [831, 30] on button "New trip" at bounding box center [822, 39] width 74 height 24
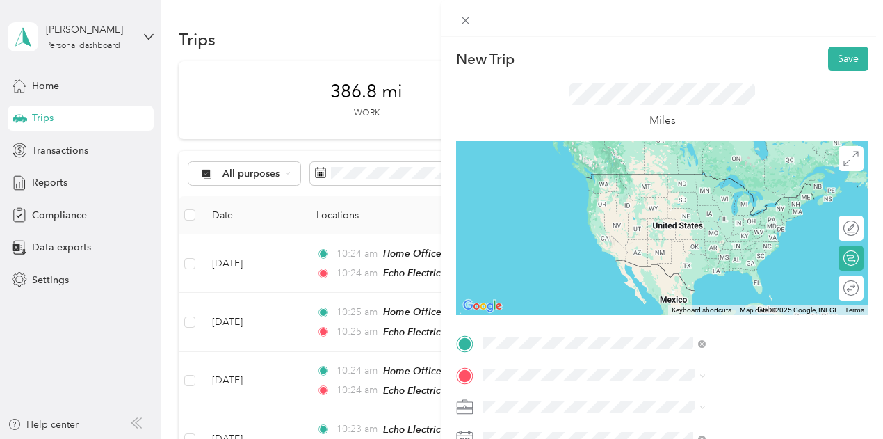
click at [681, 195] on span "709 N Main St, 41097, Williamstown, KY, United States" at bounding box center [700, 194] width 88 height 12
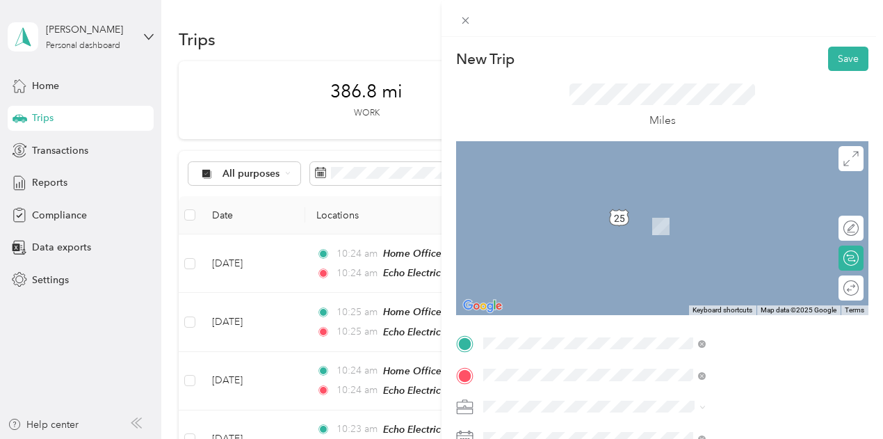
click at [712, 279] on span "4620 Reading Rd, 45229, Cincinnati , OH" at bounding box center [700, 285] width 88 height 12
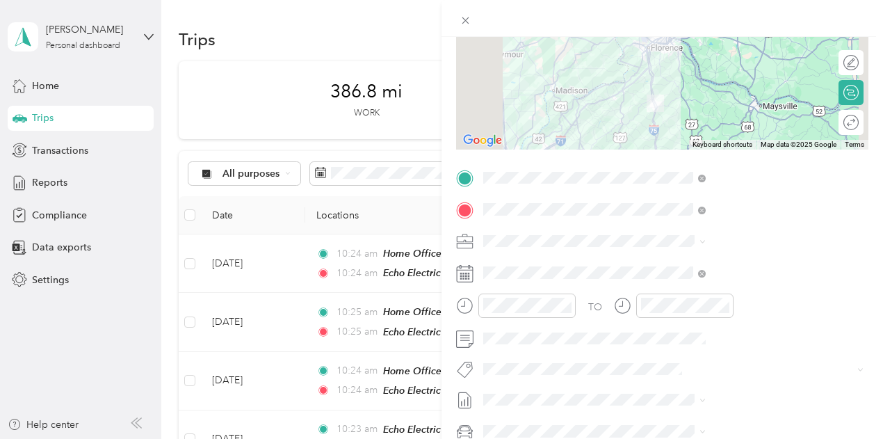
scroll to position [209, 0]
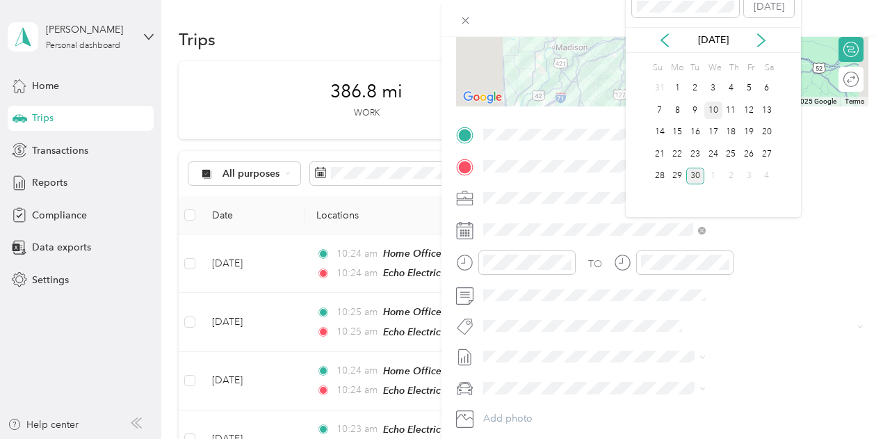
click at [716, 111] on div "10" at bounding box center [713, 109] width 18 height 17
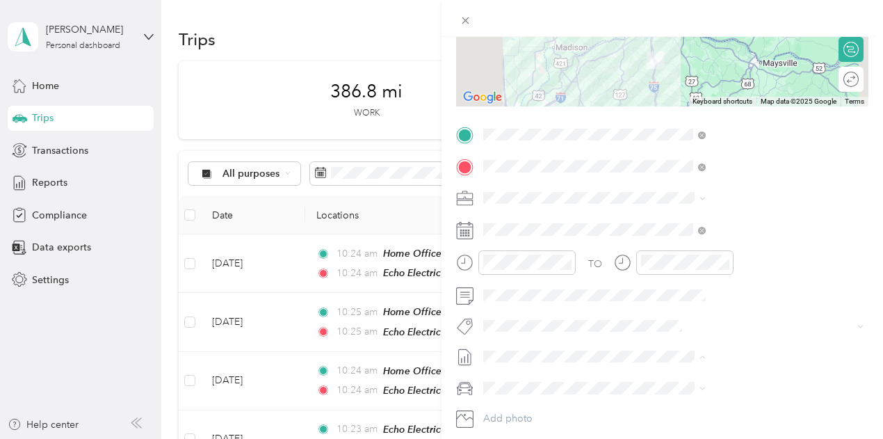
click at [681, 407] on li "September 2025 Draft" at bounding box center [742, 402] width 232 height 22
click at [676, 417] on li "Ford F150" at bounding box center [742, 412] width 232 height 24
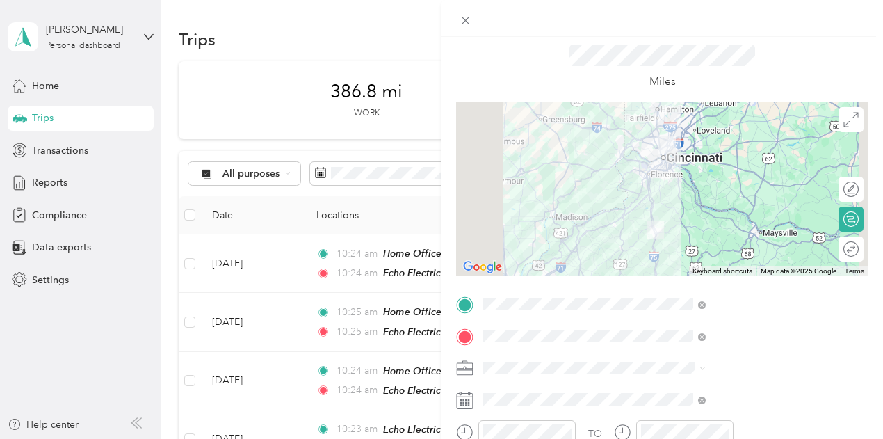
scroll to position [0, 0]
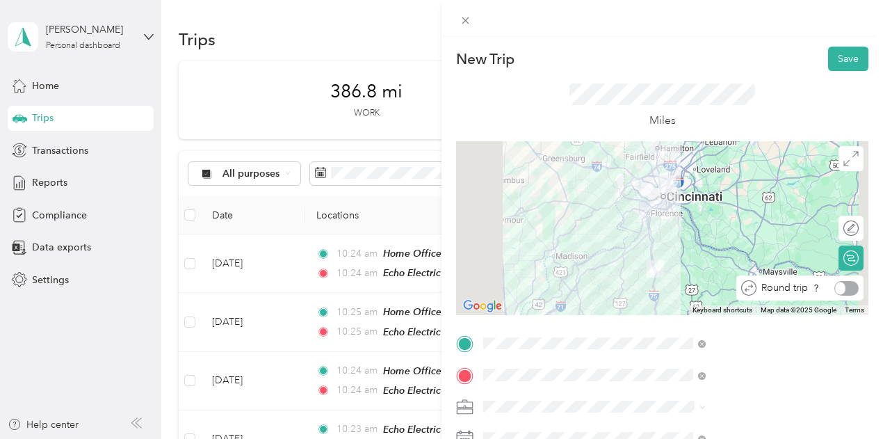
click at [840, 287] on div at bounding box center [846, 288] width 24 height 15
click at [831, 56] on button "Save" at bounding box center [848, 59] width 40 height 24
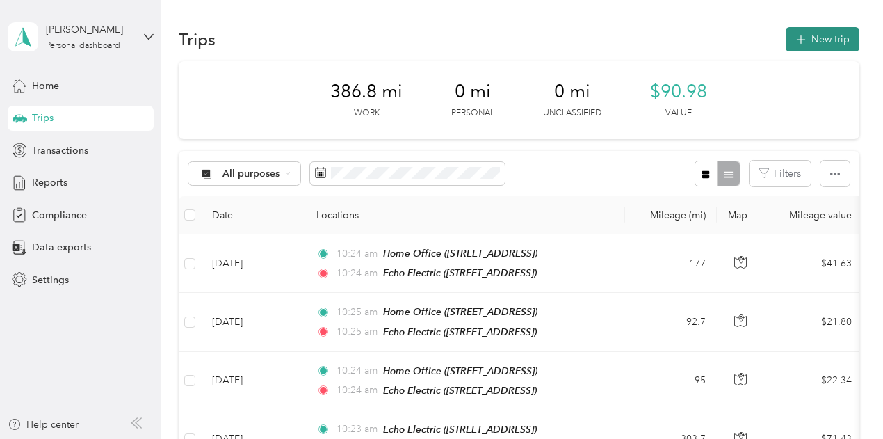
click at [808, 36] on button "New trip" at bounding box center [822, 39] width 74 height 24
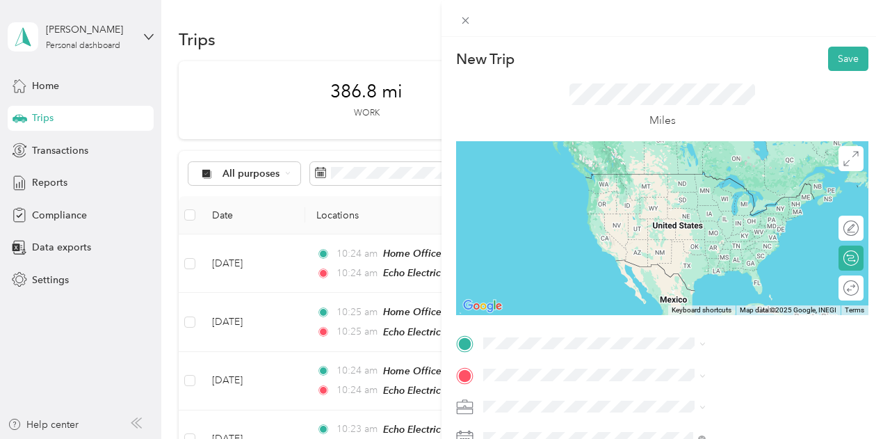
click at [741, 177] on div "Home Office" at bounding box center [700, 178] width 88 height 12
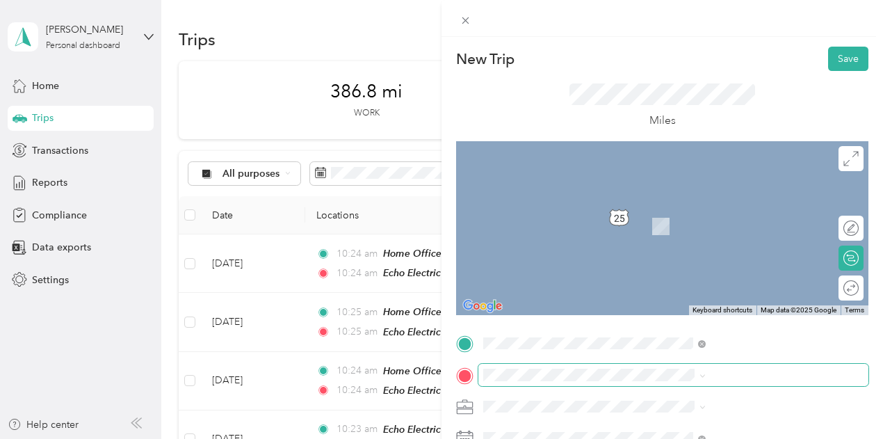
click at [716, 365] on span at bounding box center [673, 375] width 390 height 22
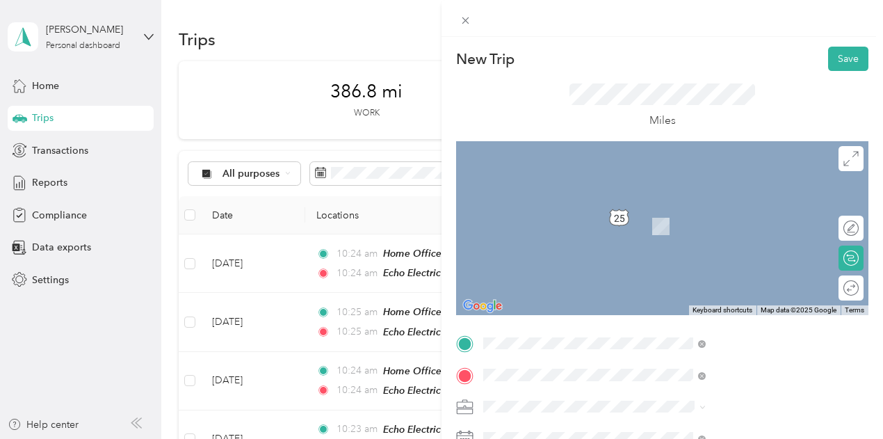
click at [730, 266] on strong "Echo Electric" at bounding box center [734, 266] width 60 height 13
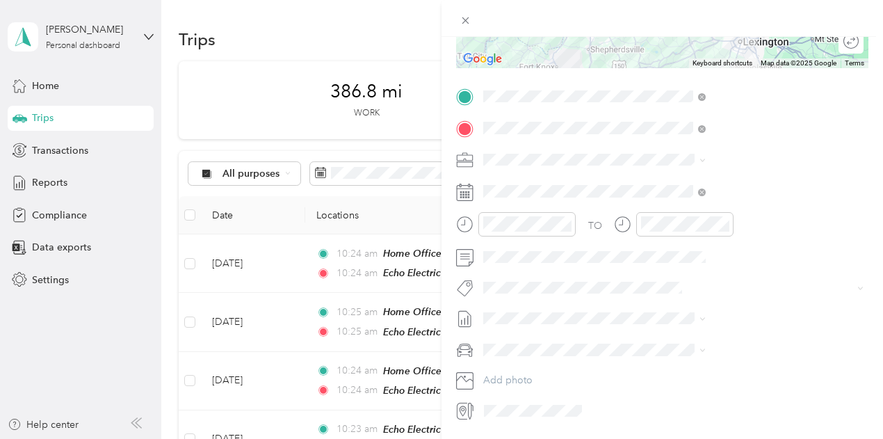
scroll to position [278, 0]
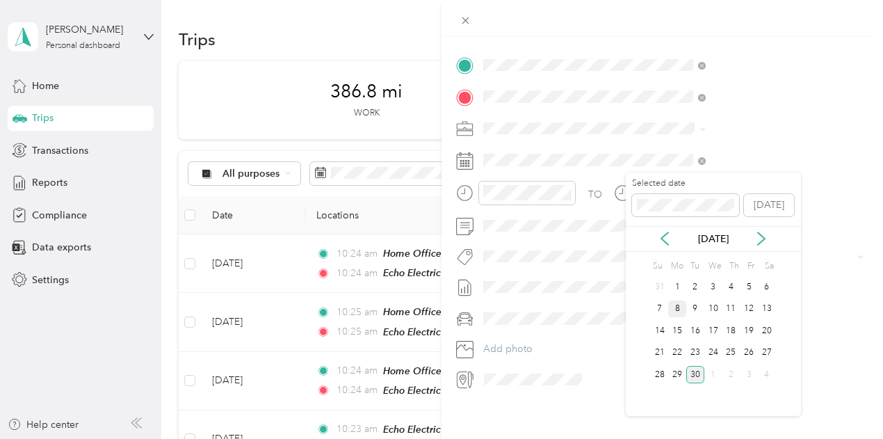
click at [678, 301] on div "8" at bounding box center [677, 308] width 18 height 17
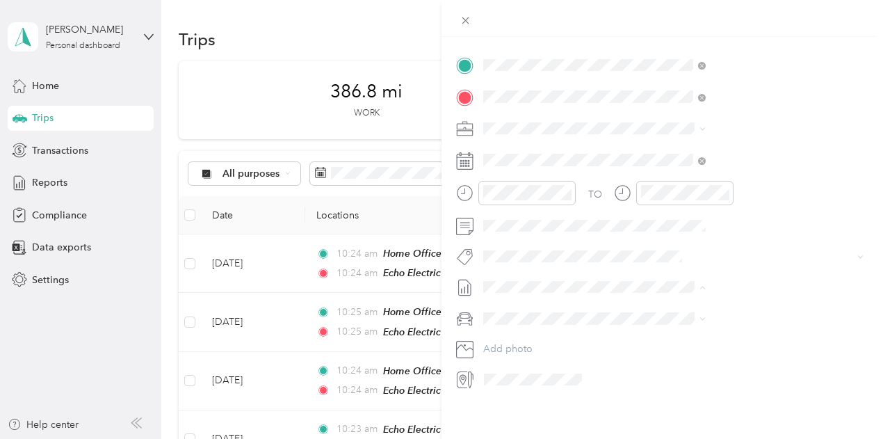
click at [661, 328] on span "[DATE]" at bounding box center [645, 332] width 31 height 15
click at [685, 345] on div "Ford F150" at bounding box center [741, 342] width 213 height 15
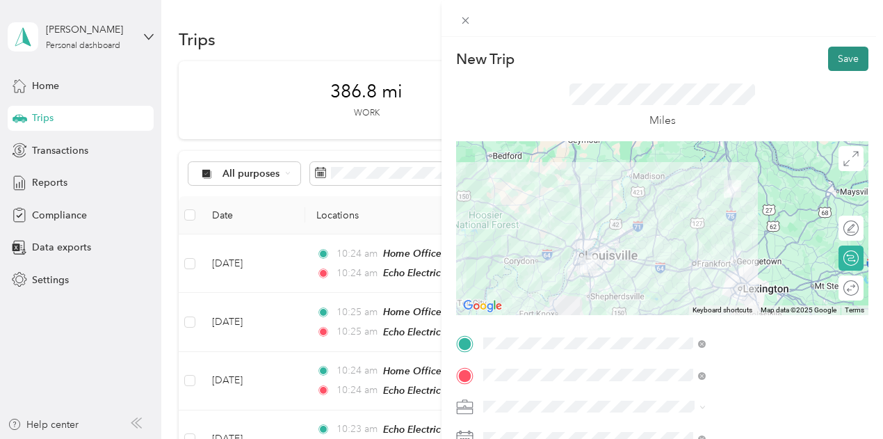
click at [834, 56] on button "Save" at bounding box center [848, 59] width 40 height 24
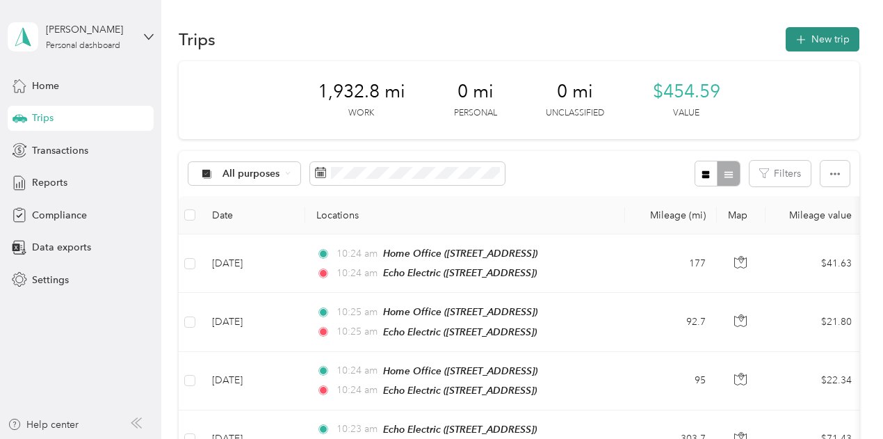
click at [822, 34] on button "New trip" at bounding box center [822, 39] width 74 height 24
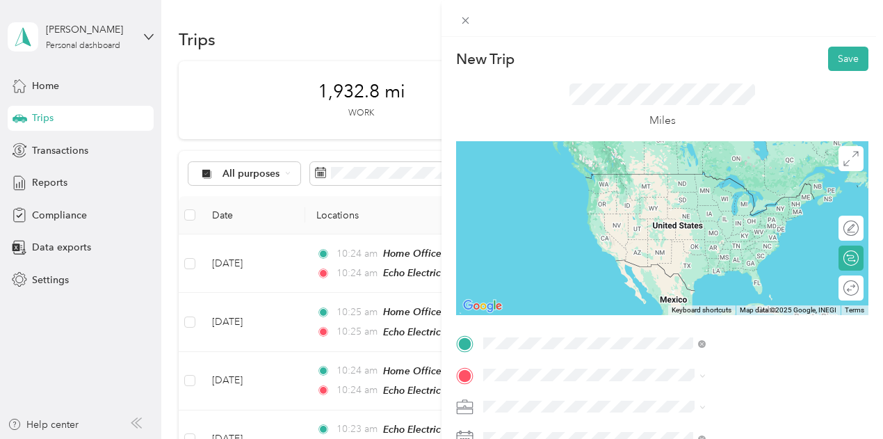
click at [716, 183] on div "Home Office" at bounding box center [700, 178] width 88 height 13
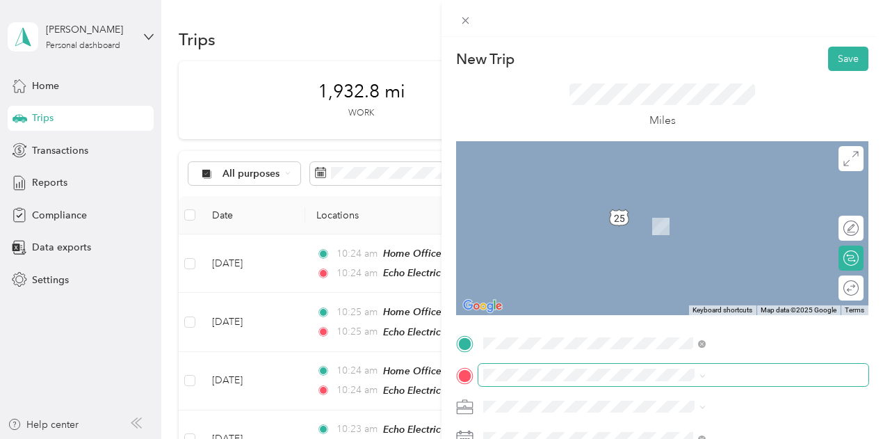
click at [699, 368] on span at bounding box center [673, 375] width 390 height 22
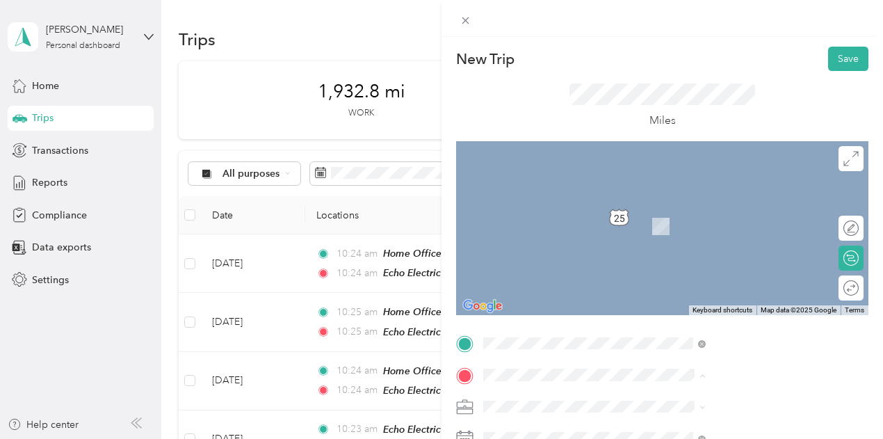
click at [695, 297] on span "1150 Mayde Road Berea, Kentucky 40403, United States" at bounding box center [725, 298] width 139 height 13
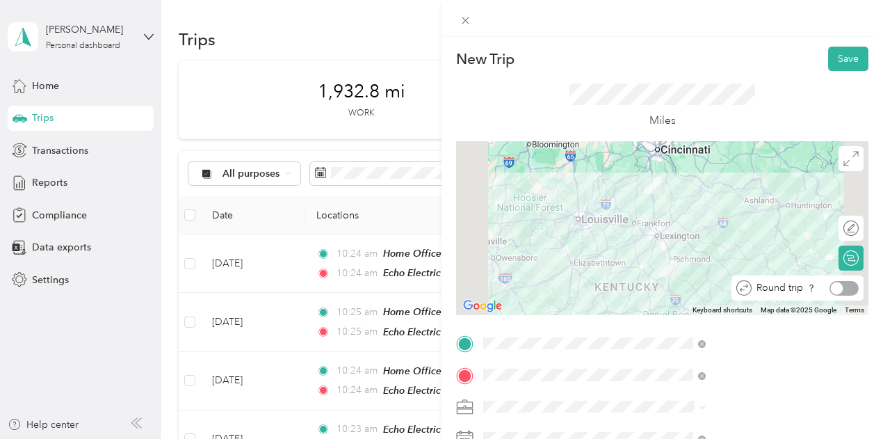
click at [838, 286] on div at bounding box center [843, 288] width 29 height 15
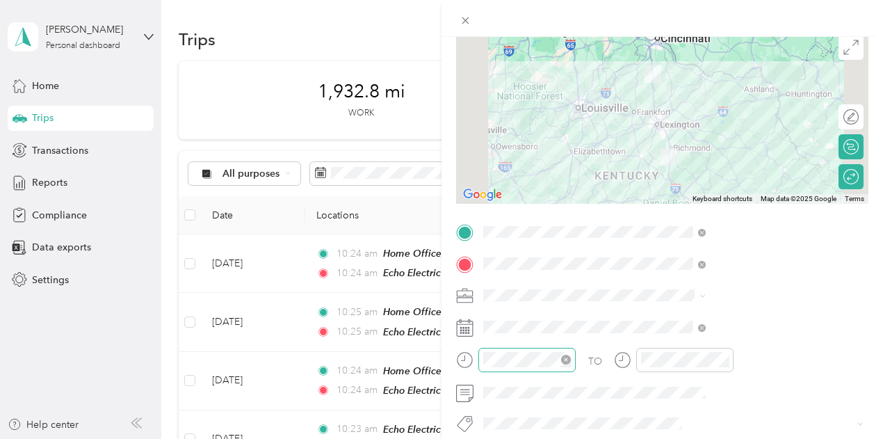
scroll to position [139, 0]
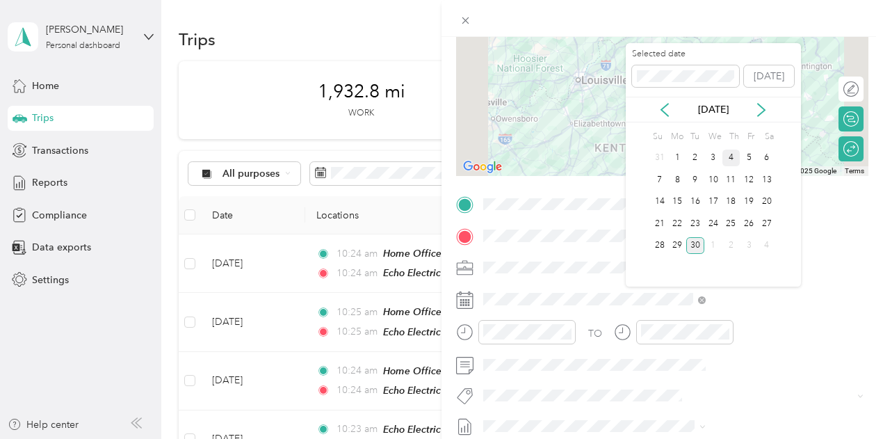
click at [735, 159] on div "4" at bounding box center [731, 157] width 18 height 17
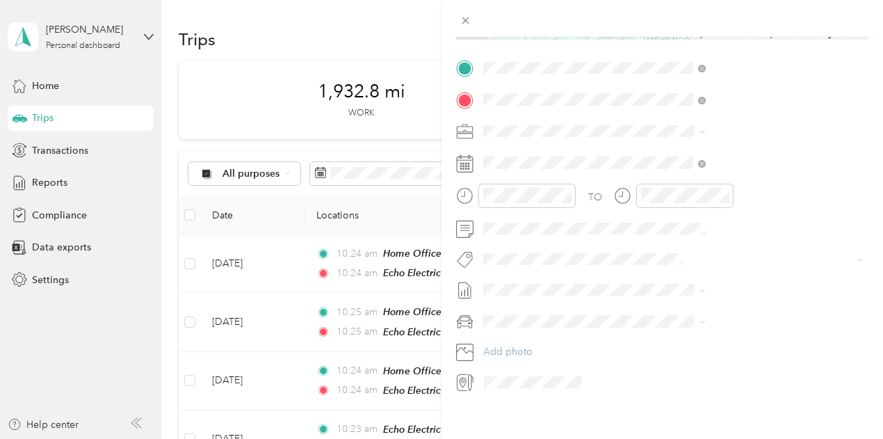
scroll to position [278, 0]
click at [693, 323] on li "[DATE] Draft" at bounding box center [742, 332] width 232 height 22
click at [689, 343] on div "Ford F150" at bounding box center [741, 342] width 213 height 15
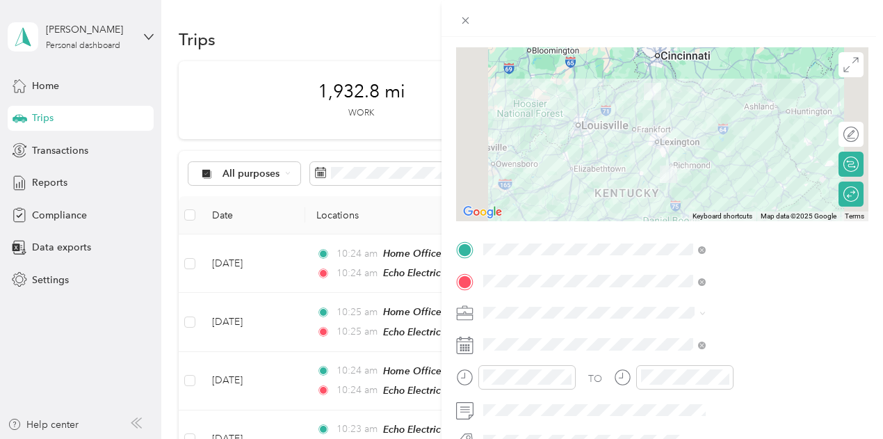
scroll to position [0, 0]
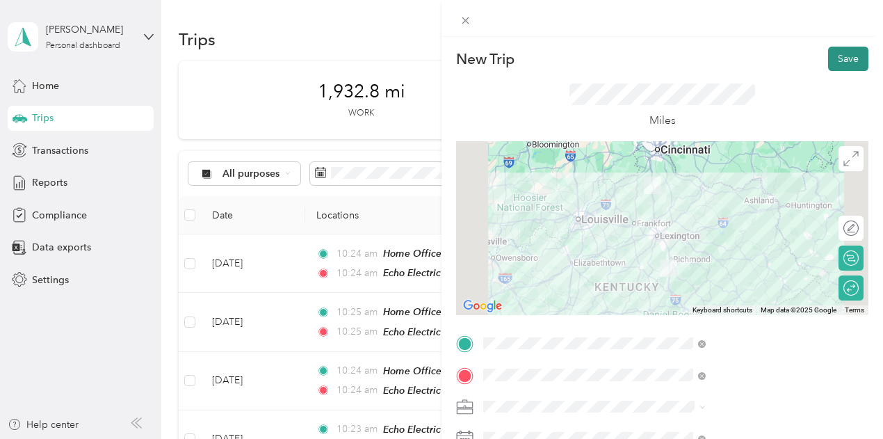
click at [834, 58] on button "Save" at bounding box center [848, 59] width 40 height 24
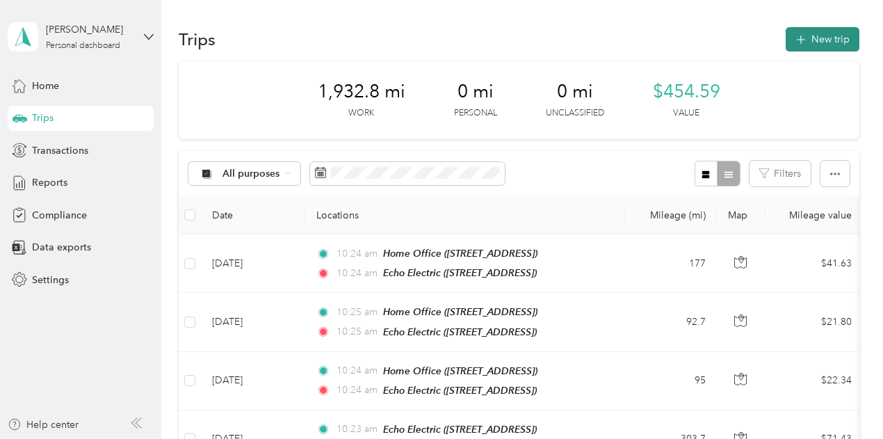
click at [822, 45] on button "New trip" at bounding box center [822, 39] width 74 height 24
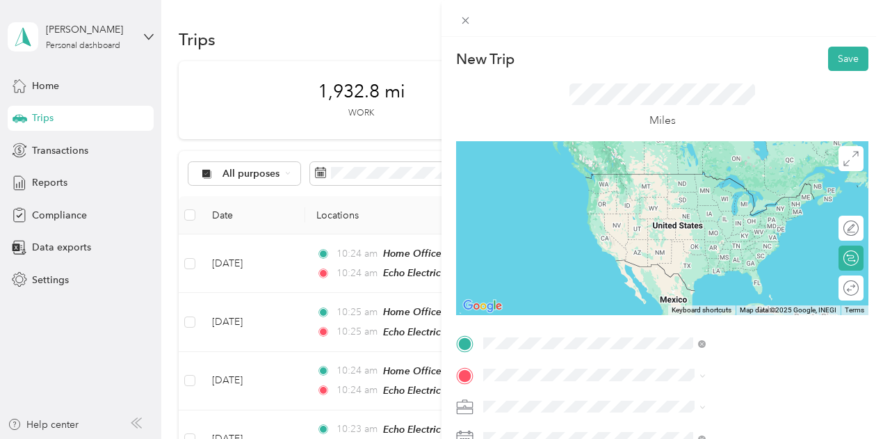
click at [701, 195] on span "[STREET_ADDRESS]" at bounding box center [700, 194] width 88 height 12
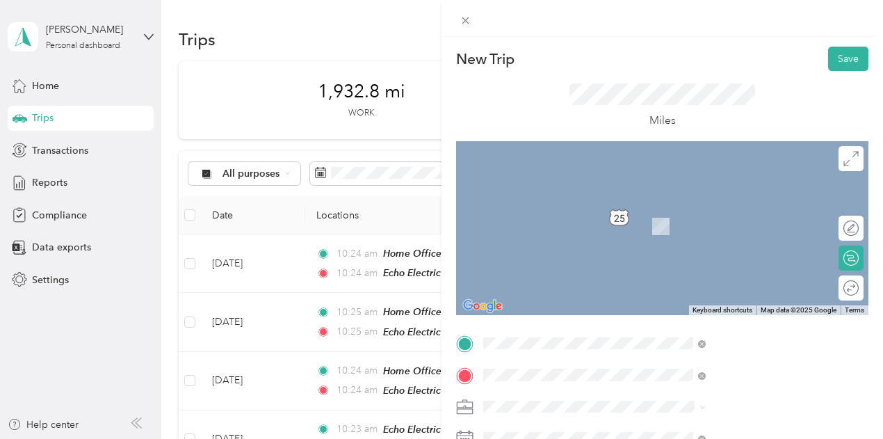
click at [717, 212] on span "8205 Frankfort Highway Owenton, Kentucky 40359, United States" at bounding box center [725, 205] width 139 height 13
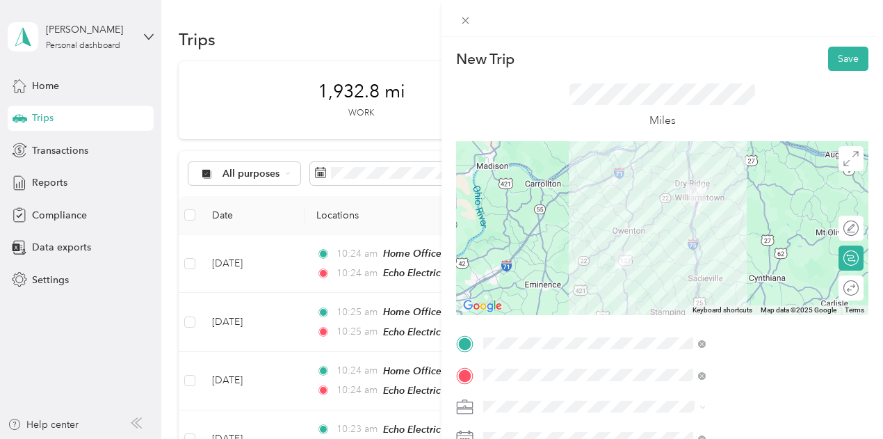
click at [843, 295] on div "Round trip" at bounding box center [850, 287] width 25 height 25
click at [838, 287] on div "Round trip" at bounding box center [850, 287] width 25 height 25
click at [831, 289] on div at bounding box center [837, 287] width 13 height 13
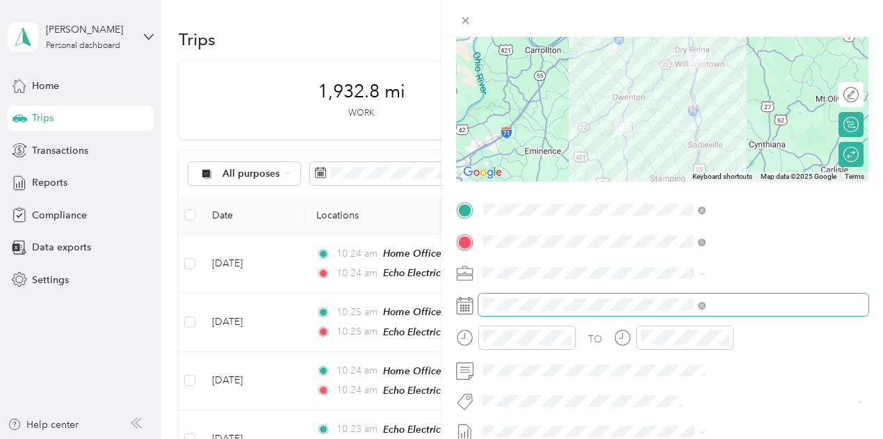
scroll to position [139, 0]
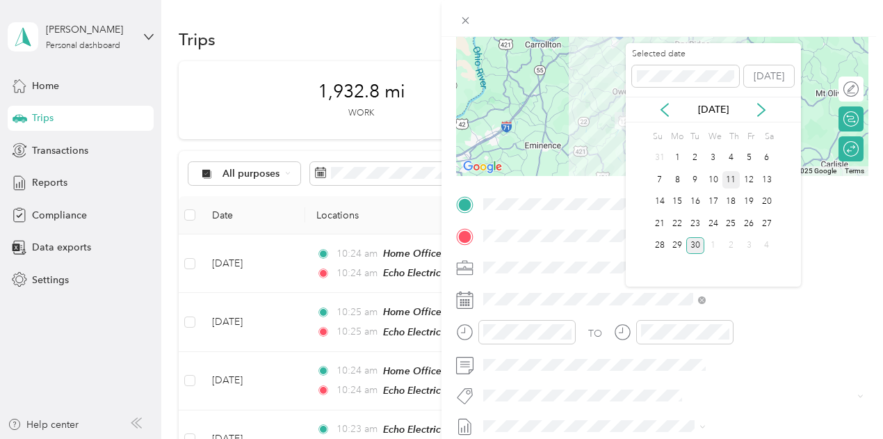
click at [733, 176] on div "11" at bounding box center [731, 179] width 18 height 17
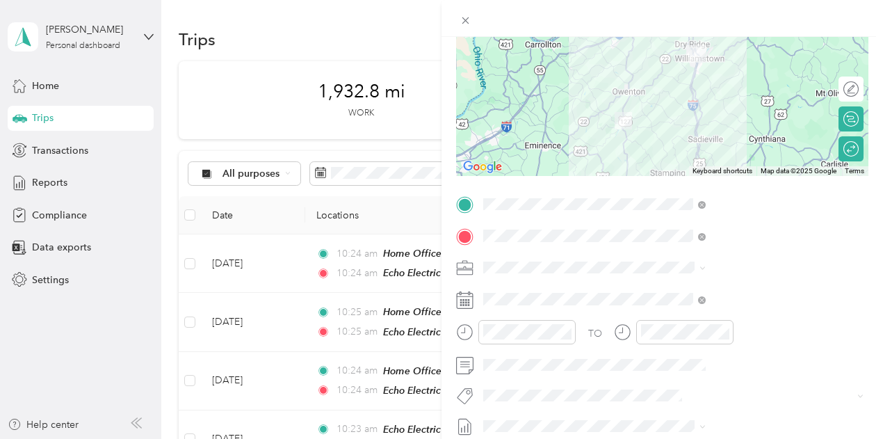
scroll to position [209, 0]
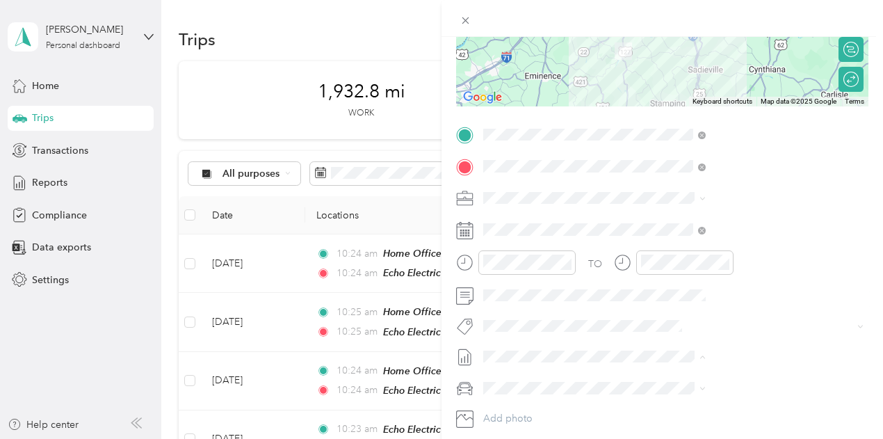
click at [676, 408] on li "September 2025 Draft" at bounding box center [742, 402] width 232 height 22
click at [672, 408] on span "Ford F150" at bounding box center [658, 412] width 46 height 12
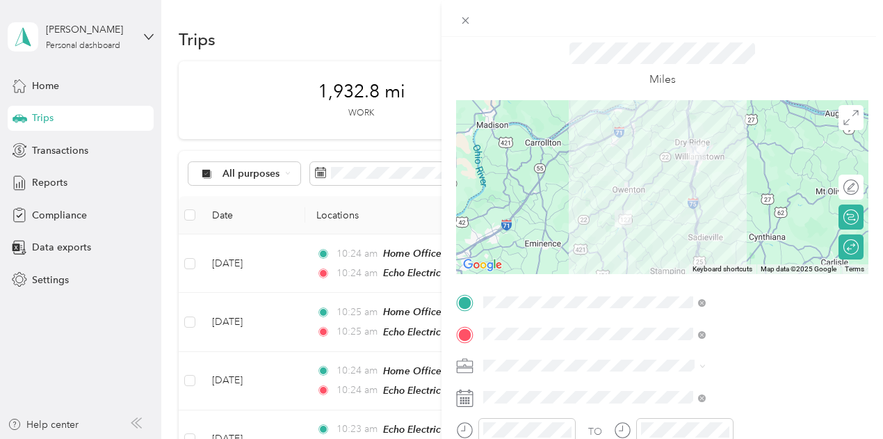
scroll to position [0, 0]
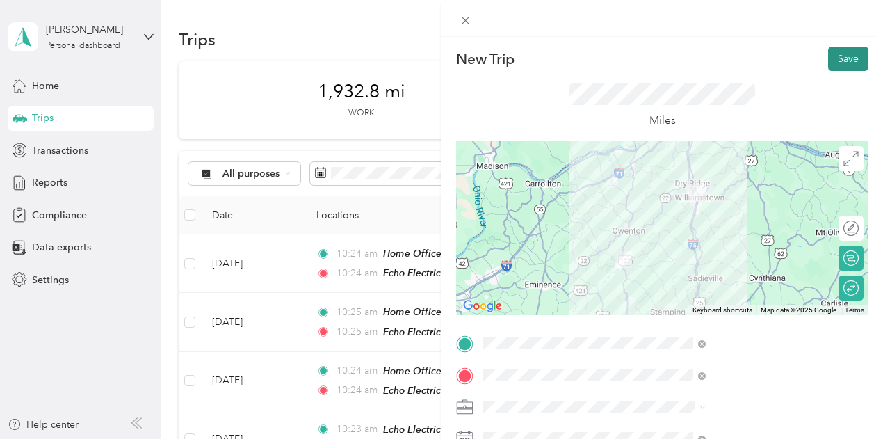
click at [842, 56] on button "Save" at bounding box center [848, 59] width 40 height 24
